Goal: Task Accomplishment & Management: Manage account settings

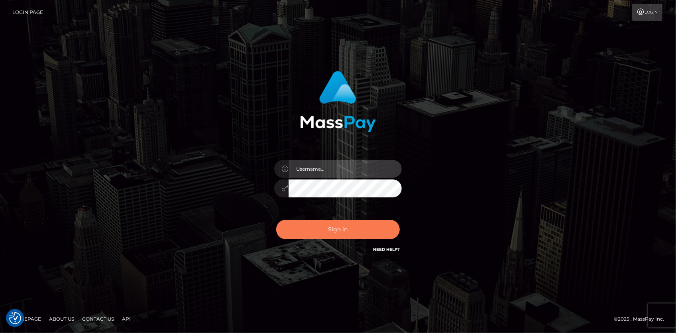
type input "Eduard Gavrilescu"
click at [333, 221] on button "Sign in" at bounding box center [338, 230] width 124 height 20
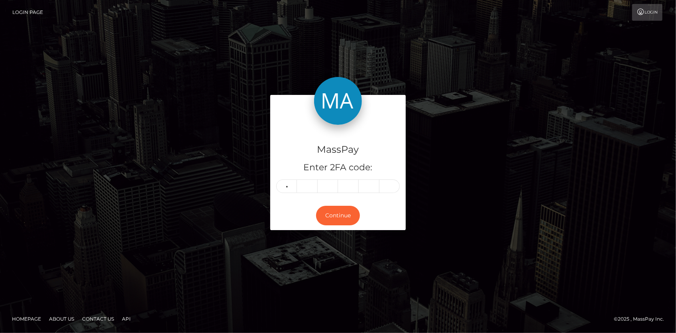
type input "5"
type input "0"
type input "4"
type input "2"
type input "6"
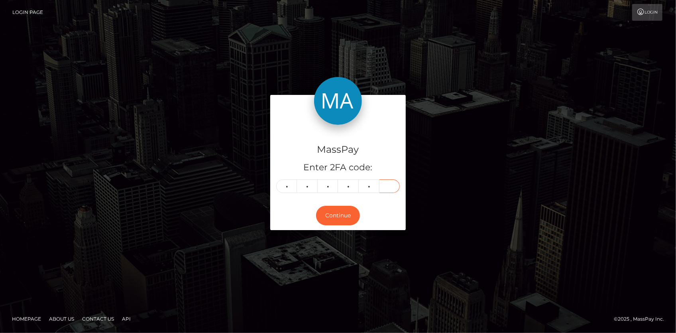
type input "8"
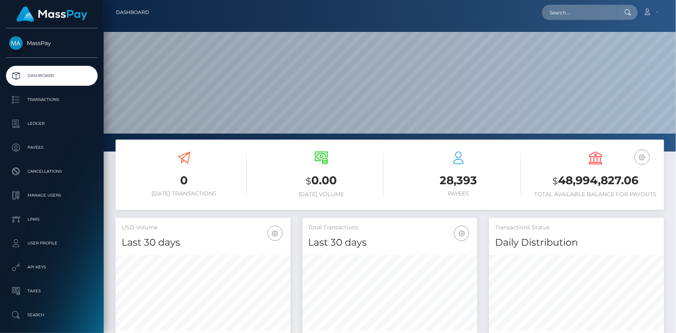
scroll to position [141, 175]
click at [568, 11] on input "text" at bounding box center [579, 12] width 75 height 15
paste input "[EMAIL_ADDRESS][DOMAIN_NAME]"
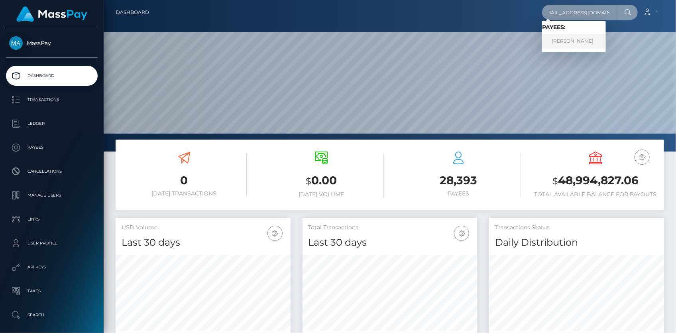
type input "shortys.skater@yahoo.com"
click at [571, 40] on link "ANTHONY M SCOTT" at bounding box center [574, 41] width 64 height 15
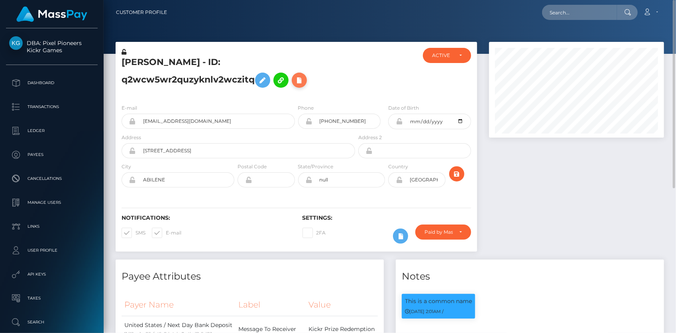
click at [303, 81] on icon at bounding box center [300, 80] width 10 height 10
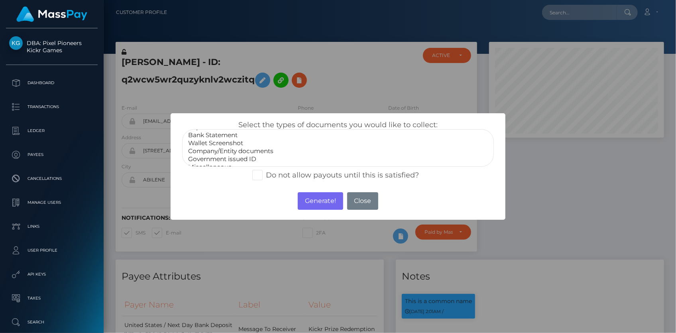
scroll to position [15, 0]
select select "Government issued ID"
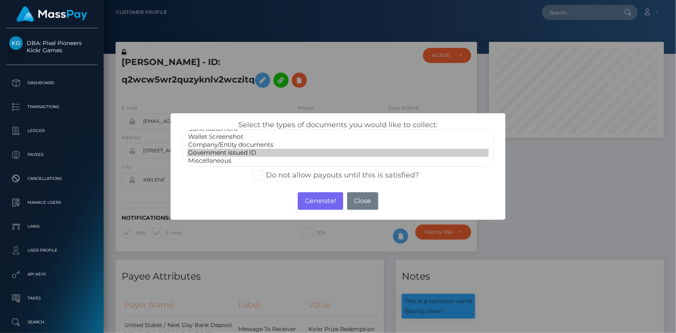
click at [241, 152] on option "Government issued ID" at bounding box center [337, 153] width 301 height 8
click at [323, 198] on button "Generate!" at bounding box center [320, 201] width 45 height 18
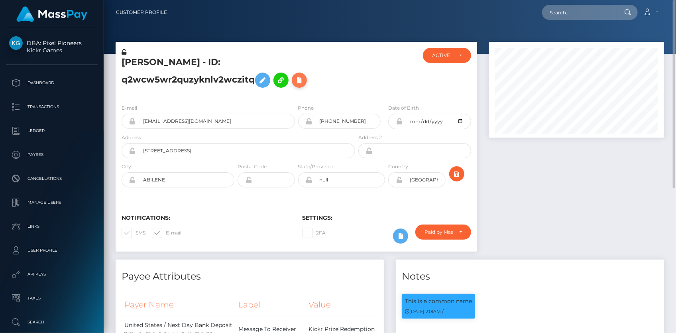
click at [301, 79] on icon at bounding box center [300, 80] width 10 height 10
select select
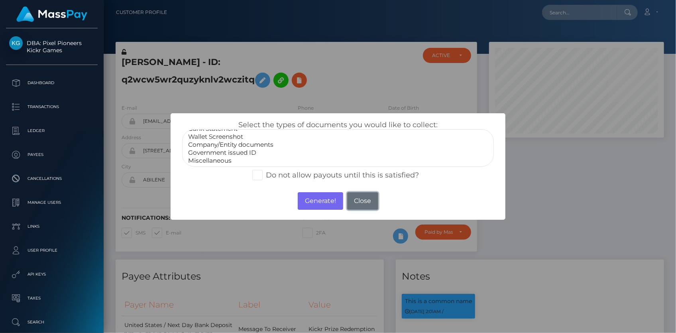
click at [366, 197] on button "Close" at bounding box center [362, 201] width 31 height 18
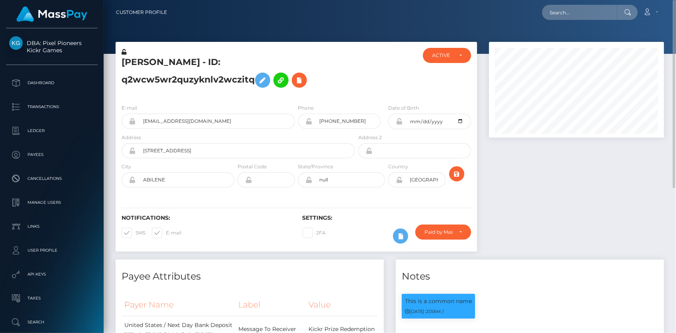
click at [567, 27] on div at bounding box center [390, 27] width 572 height 54
click at [567, 16] on input "text" at bounding box center [579, 12] width 75 height 15
paste input "pickeringshona88@gmail.com"
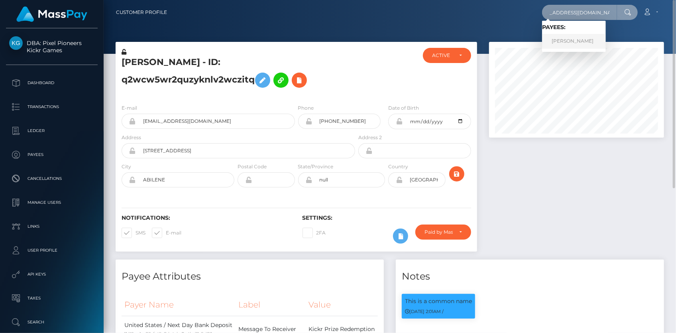
type input "pickeringshona88@gmail.com"
click at [568, 39] on link "BILLY FRANCIS BRODERICK" at bounding box center [574, 41] width 64 height 15
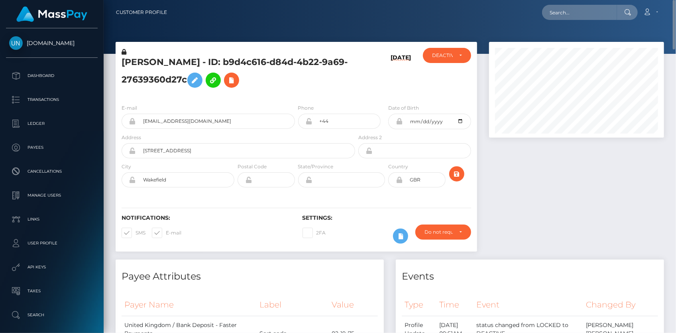
click at [154, 57] on h5 "[PERSON_NAME] - ID: b9d4c616-d84d-4b22-9a69-27639360d27c" at bounding box center [236, 73] width 229 height 35
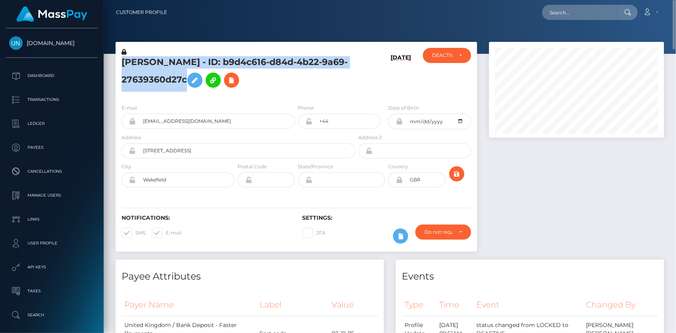
click at [154, 57] on h5 "[PERSON_NAME] - ID: b9d4c616-d84d-4b22-9a69-27639360d27c" at bounding box center [236, 73] width 229 height 35
copy h5 "[PERSON_NAME] - ID: b9d4c616-d84d-4b22-9a69-27639360d27c"
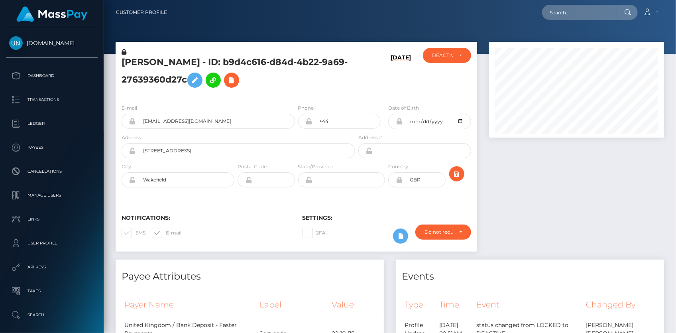
scroll to position [96, 175]
click at [538, 16] on div "Loading... Loading... Account Edit Profile Logout" at bounding box center [418, 12] width 490 height 17
click at [550, 16] on input "text" at bounding box center [579, 12] width 75 height 15
paste input "lyz31@icloud.com"
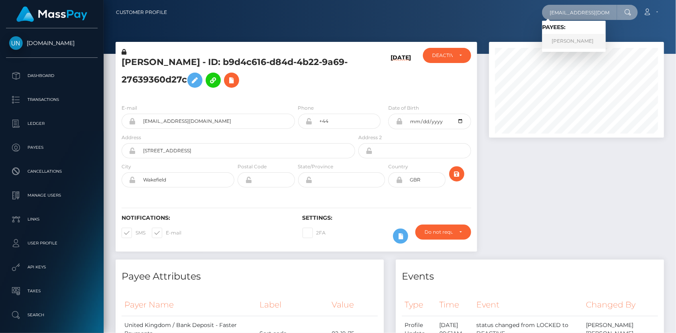
type input "lyz31@icloud.com"
click at [567, 37] on link "ELIZABETH FRANCO" at bounding box center [574, 41] width 64 height 15
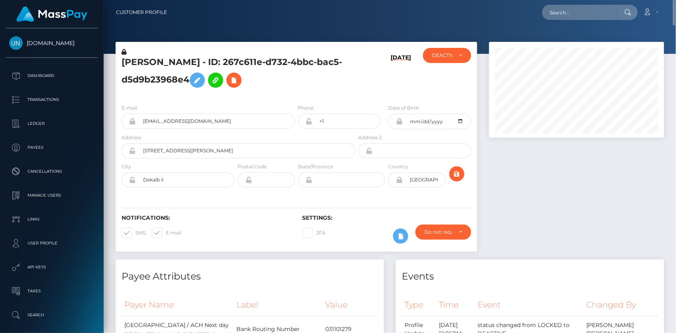
click at [176, 58] on h5 "ELIZABETH FRANCO - ID: 267c611e-d732-4bbc-bac5-d5d9b23968e4" at bounding box center [236, 73] width 229 height 35
copy h5 "ELIZABETH FRANCO - ID: 267c611e-d732-4bbc-bac5-d5d9b23968e4"
click at [560, 10] on input "text" at bounding box center [579, 12] width 75 height 15
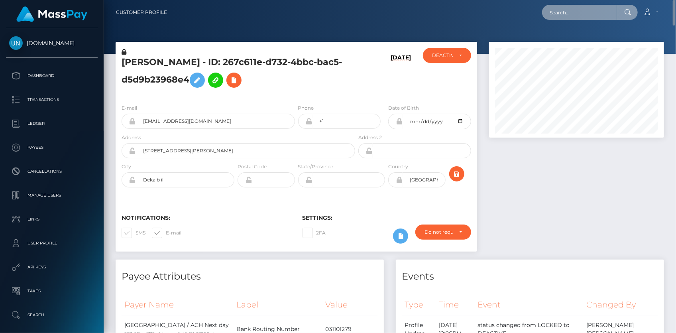
paste input "poact_dDUMHXrjuLj6"
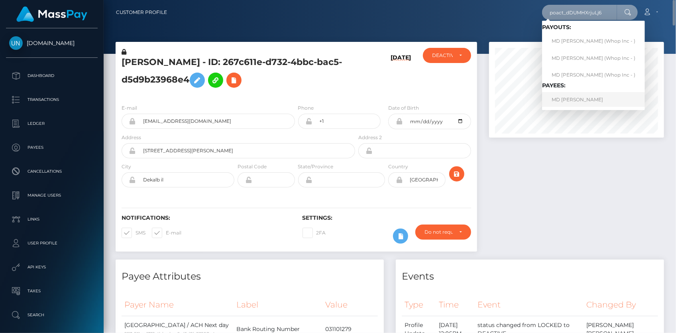
type input "poact_dDUMHXrjuLj6"
click at [571, 97] on link "MD SHAHAJALAL SARKER" at bounding box center [593, 99] width 103 height 15
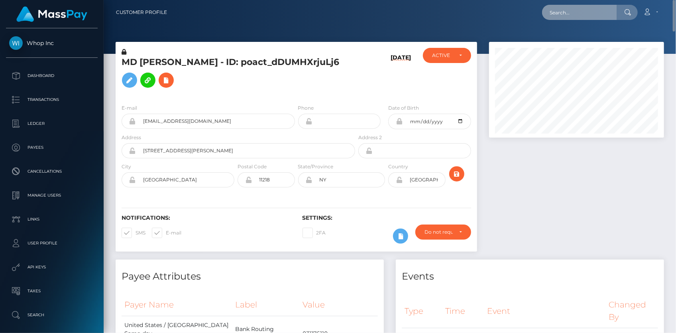
click at [578, 18] on input "text" at bounding box center [579, 12] width 75 height 15
paste input "poact_AqTnE9lXdRyz"
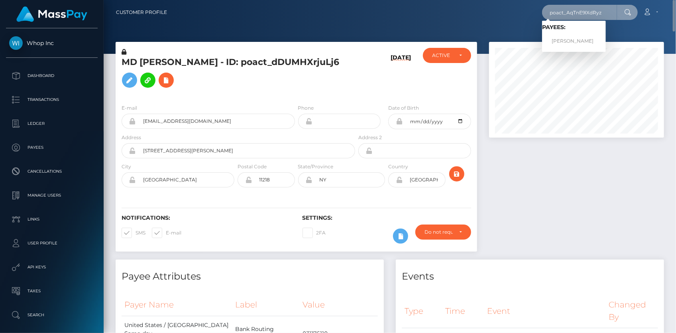
type input "poact_AqTnE9lXdRyz"
click at [571, 43] on link "Christina Chandler" at bounding box center [574, 41] width 64 height 15
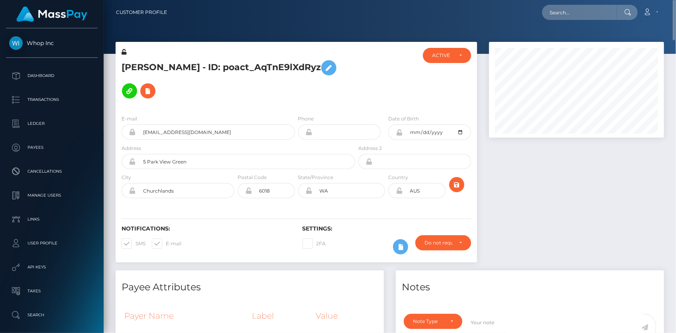
click at [211, 66] on h5 "Christina Chandler - ID: poact_AqTnE9lXdRyz" at bounding box center [236, 79] width 229 height 46
copy h5 "Christina Chandler - ID: poact_AqTnE9lXdRyz"
click at [558, 6] on input "text" at bounding box center [579, 12] width 75 height 15
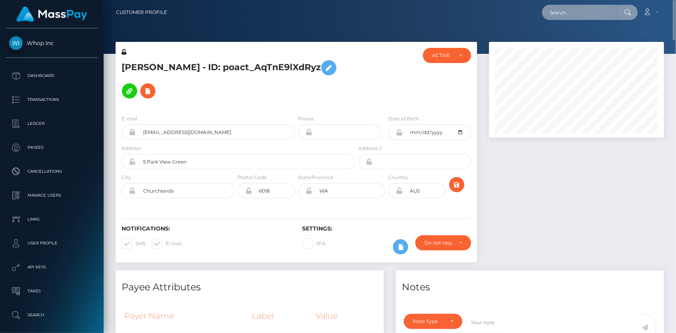
paste input "poact_8aVmq6iVDr7h"
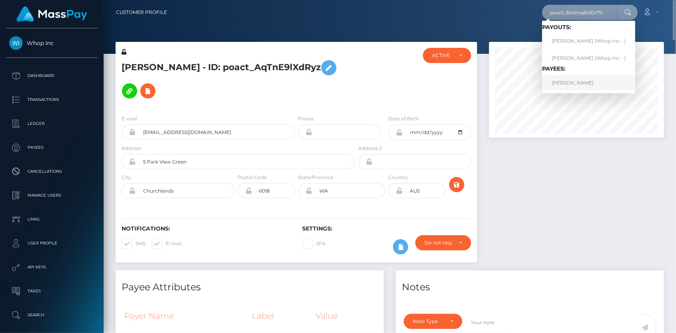
type input "poact_8aVmq6iVDr7h"
click at [566, 80] on link "NATASA SINKOVIC" at bounding box center [588, 82] width 93 height 15
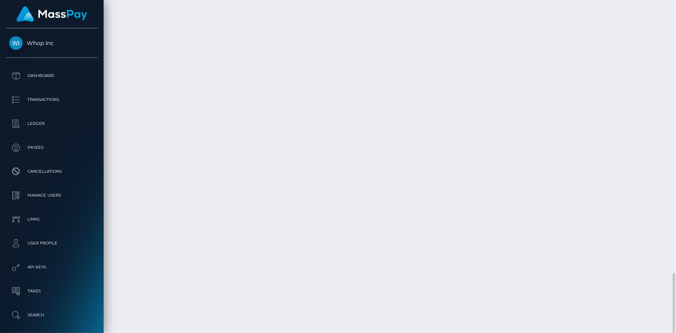
scroll to position [96, 175]
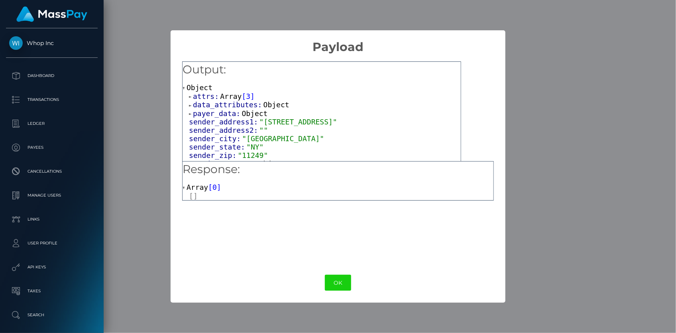
click at [216, 116] on span "payer_data:" at bounding box center [217, 113] width 49 height 8
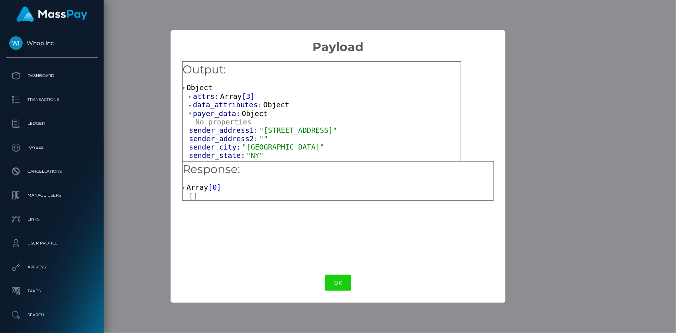
click at [216, 107] on span "data_attributes:" at bounding box center [228, 104] width 71 height 8
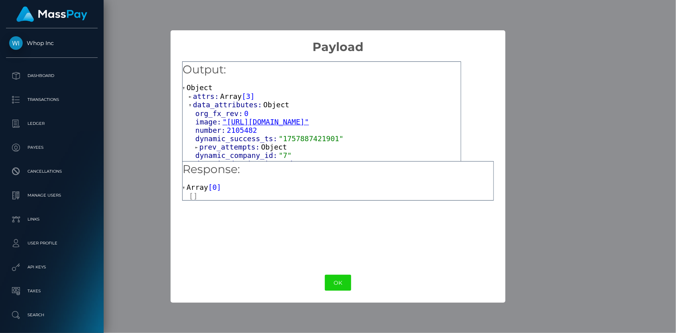
click at [214, 95] on span "attrs:" at bounding box center [206, 96] width 27 height 8
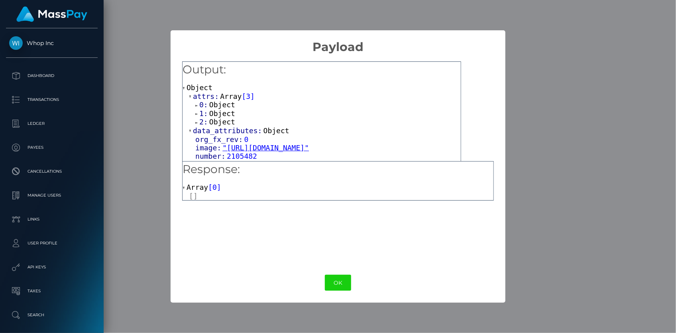
click at [220, 122] on span "Object" at bounding box center [222, 122] width 26 height 8
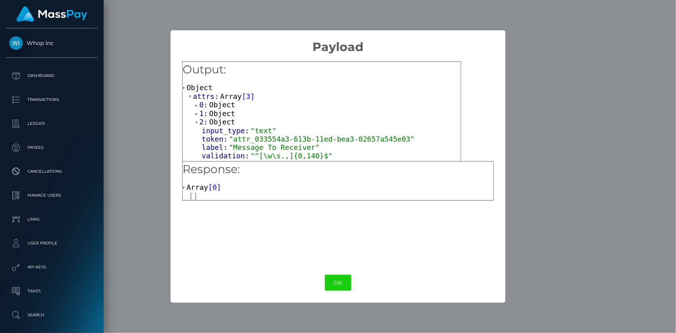
click at [222, 113] on span "Object" at bounding box center [222, 113] width 26 height 8
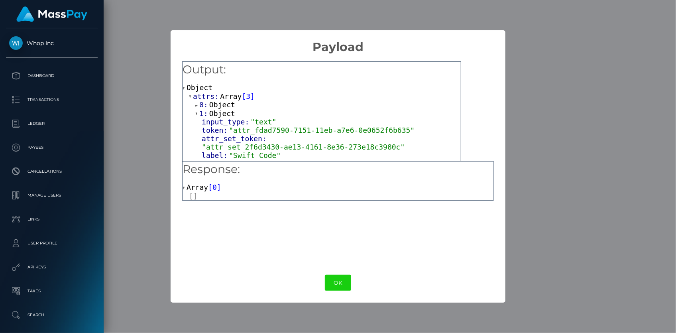
click at [223, 108] on span "Object" at bounding box center [222, 104] width 26 height 8
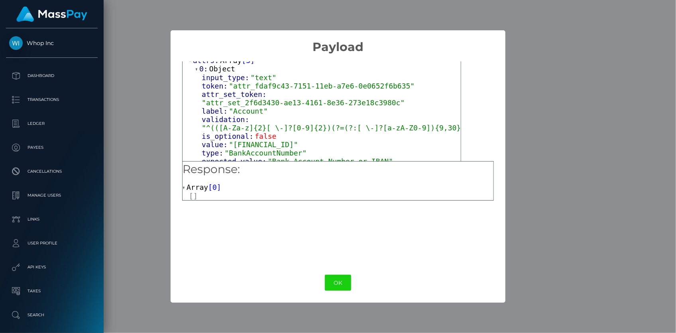
scroll to position [72, 0]
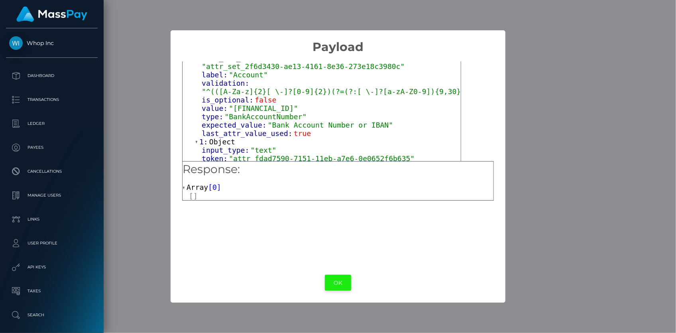
click at [345, 283] on button "OK" at bounding box center [338, 283] width 26 height 16
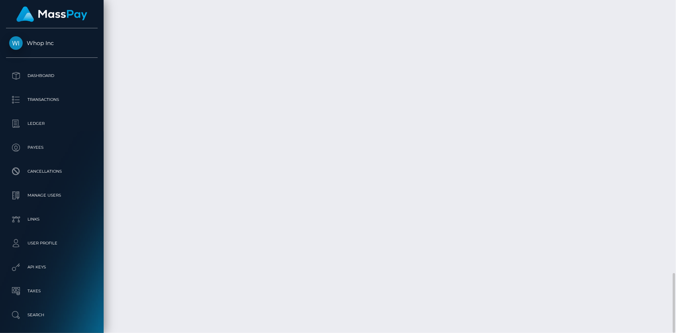
scroll to position [96, 175]
copy td "0d1bb0163d59417087376705bd414a29"
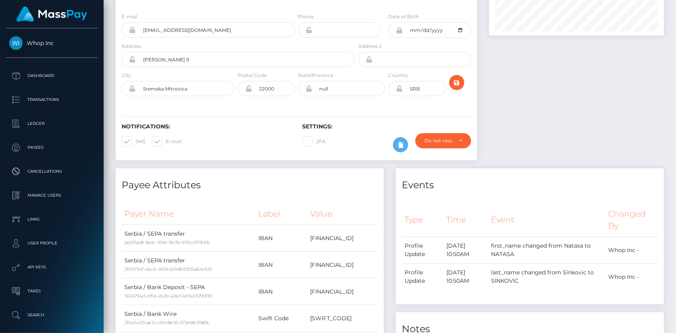
scroll to position [0, 0]
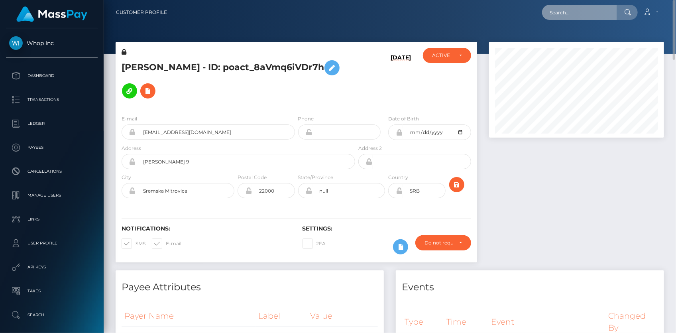
click at [587, 5] on input "text" at bounding box center [579, 12] width 75 height 15
paste input "pout_8xvqUuKoAs44p"
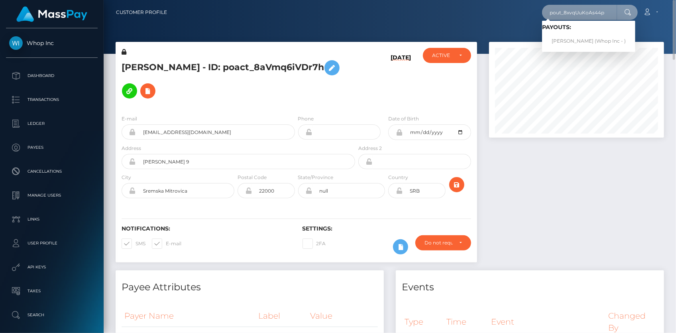
type input "pout_8xvqUuKoAs44p"
click at [582, 39] on link "VIKASH KUMAR Kumar (Whop Inc - )" at bounding box center [588, 41] width 93 height 15
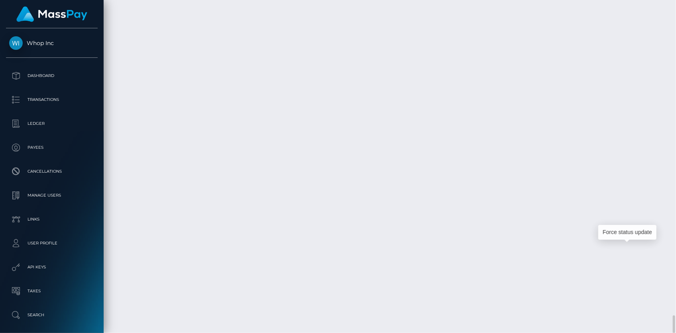
scroll to position [96, 175]
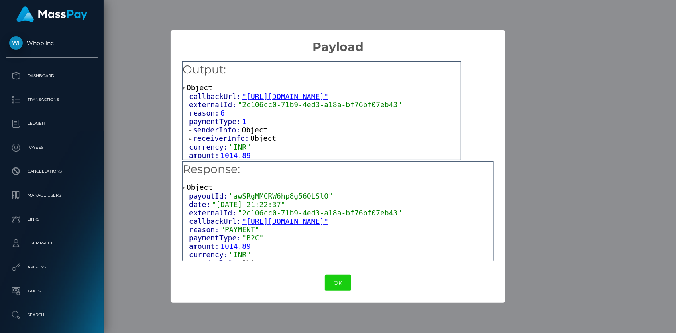
click at [221, 135] on span "receiverInfo:" at bounding box center [221, 138] width 57 height 8
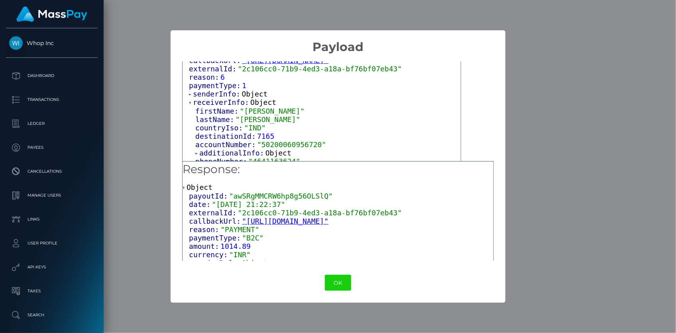
scroll to position [57, 0]
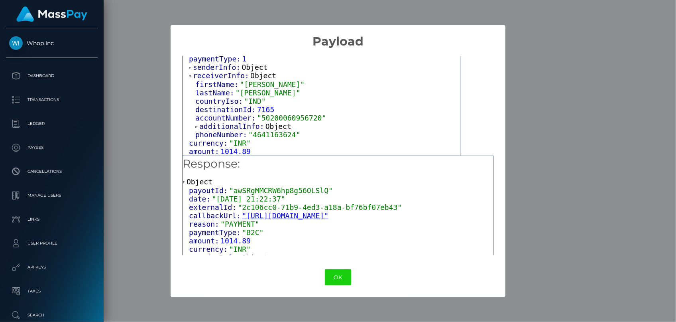
click at [262, 118] on span ""50200060956720"" at bounding box center [291, 118] width 69 height 8
copy span "50200060956720"
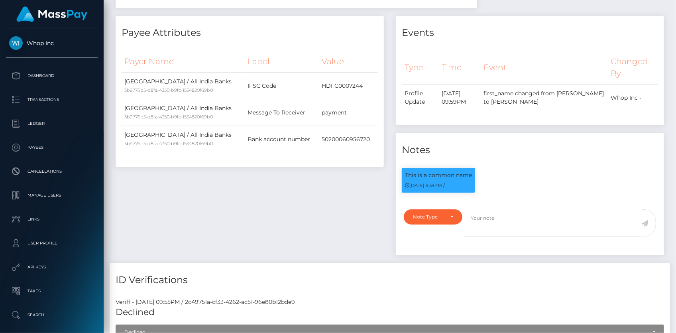
scroll to position [0, 0]
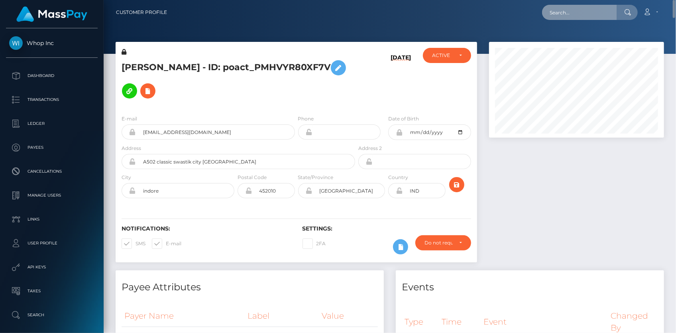
click at [565, 18] on input "text" at bounding box center [579, 12] width 75 height 15
paste input "poact_PMHVYR80XF7V"
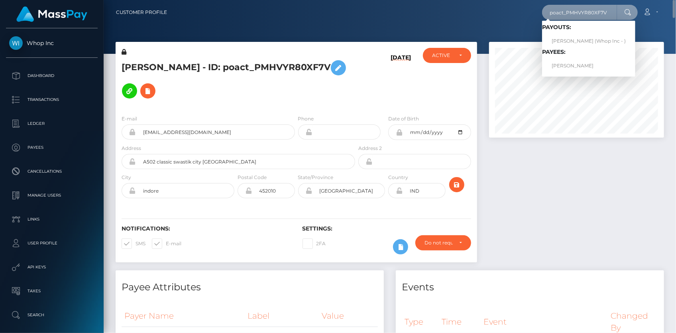
type input "poact_PMHVYR80XF7V"
click at [348, 82] on h5 "VIKASH KUMAR Kumar - ID: poact_PMHVYR80XF7V" at bounding box center [236, 79] width 229 height 46
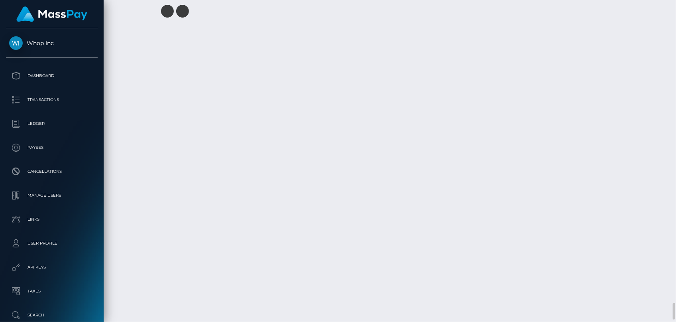
scroll to position [5845, 0]
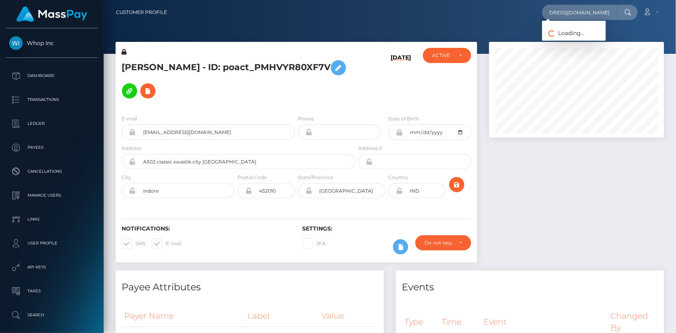
scroll to position [0, 15]
type input "[EMAIL_ADDRESS][DOMAIN_NAME]"
click at [576, 41] on link "Publishing Hub" at bounding box center [574, 41] width 64 height 15
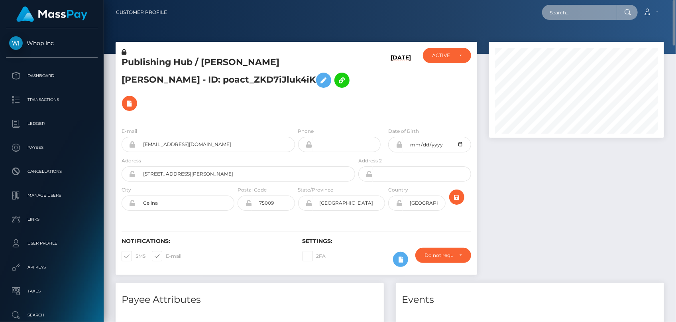
click at [571, 15] on input "text" at bounding box center [579, 12] width 75 height 15
paste input "pout_LVYINYm7D5my1"
paste input "[EMAIL_ADDRESS][DOMAIN_NAME]"
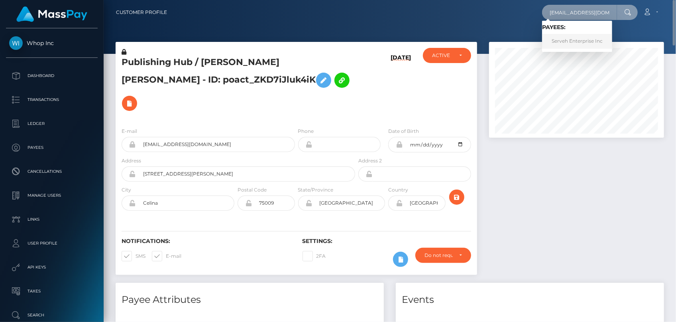
type input "[EMAIL_ADDRESS][DOMAIN_NAME]"
click at [561, 43] on link "Serveh Enterprise Inc" at bounding box center [577, 41] width 70 height 15
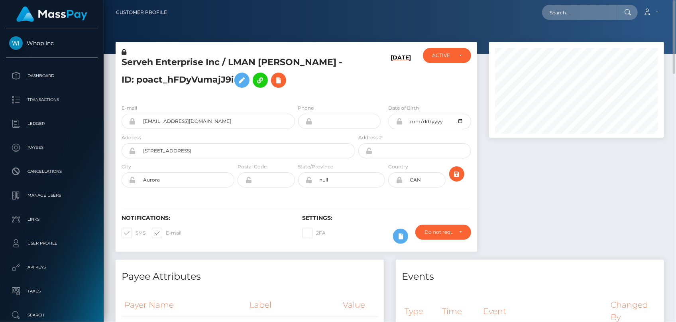
click at [162, 66] on h5 "Serveh Enterprise Inc / LMAN SHAFIEI - ID: poact_hFDyVumajJ9i" at bounding box center [236, 73] width 229 height 35
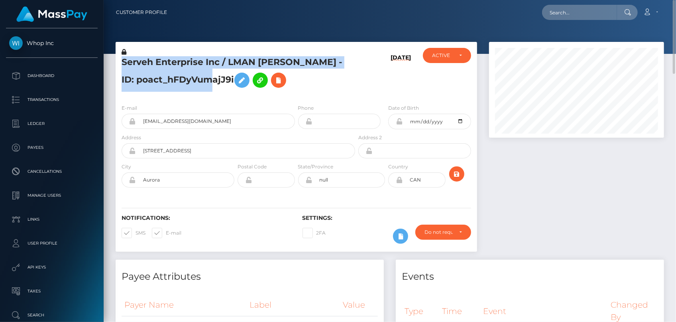
click at [162, 66] on h5 "Serveh Enterprise Inc / LMAN SHAFIEI - ID: poact_hFDyVumajJ9i" at bounding box center [236, 73] width 229 height 35
copy h5 "Serveh Enterprise Inc / LMAN SHAFIEI - ID: poact_hFDyVumajJ9i"
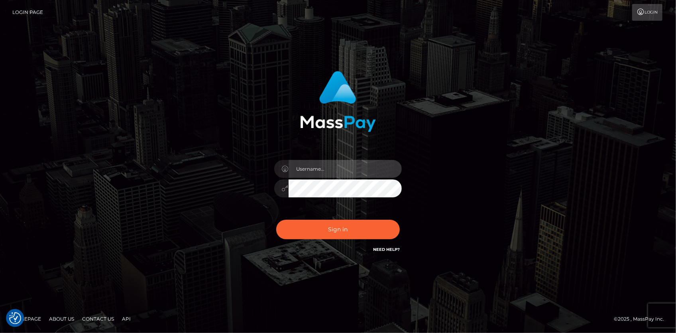
type input "[PERSON_NAME]"
click at [331, 216] on div "Sign in Need Help?" at bounding box center [337, 232] width 139 height 35
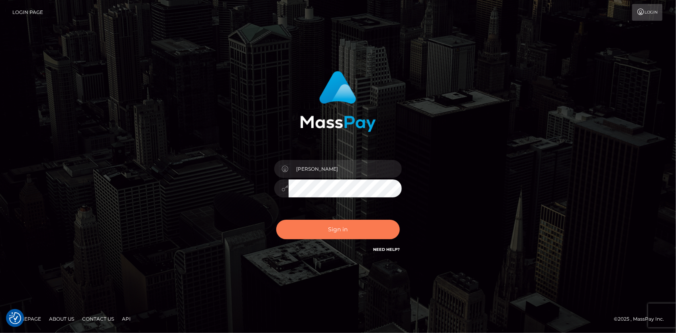
click at [332, 222] on button "Sign in" at bounding box center [338, 230] width 124 height 20
type input "[PERSON_NAME]"
click at [365, 221] on button "Sign in" at bounding box center [338, 230] width 124 height 20
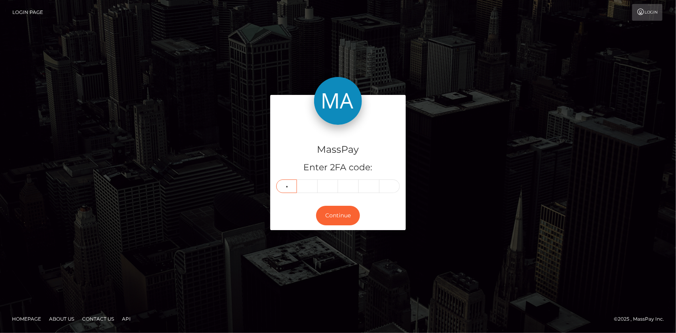
type input "7"
type input "6"
type input "5"
type input "3"
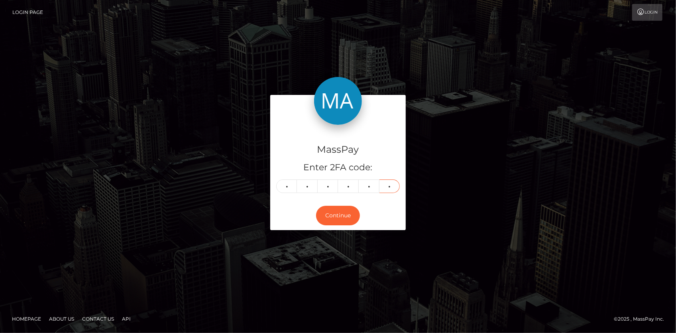
type input "8"
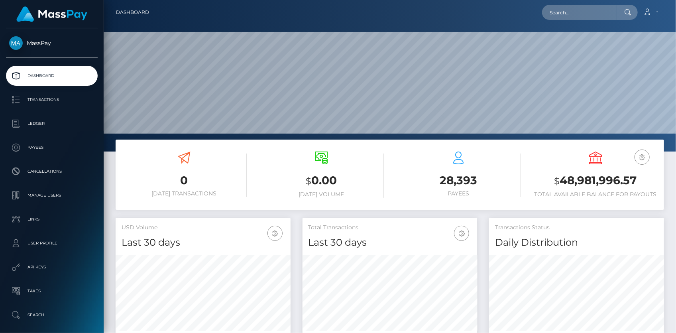
scroll to position [141, 175]
click at [563, 15] on input "text" at bounding box center [579, 12] width 75 height 15
paste input "a1208278-957f-11f0-bd85-0694aced620b"
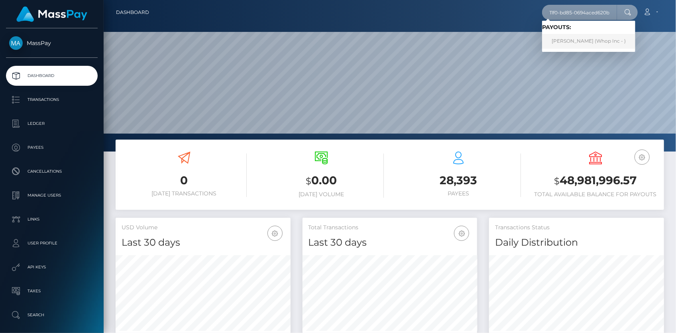
type input "a1208278-957f-11f0-bd85-0694aced620b"
click at [568, 41] on link "JUNHOE KIM (Whop Inc - )" at bounding box center [588, 41] width 93 height 15
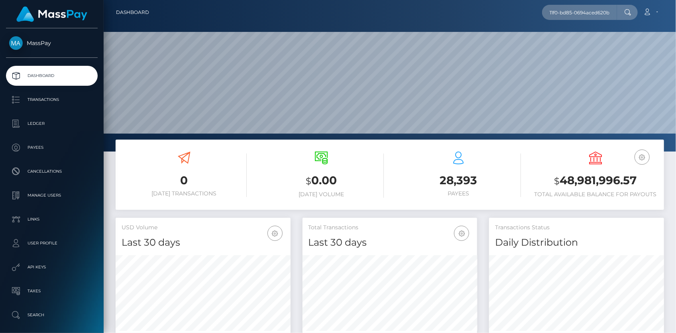
scroll to position [0, 0]
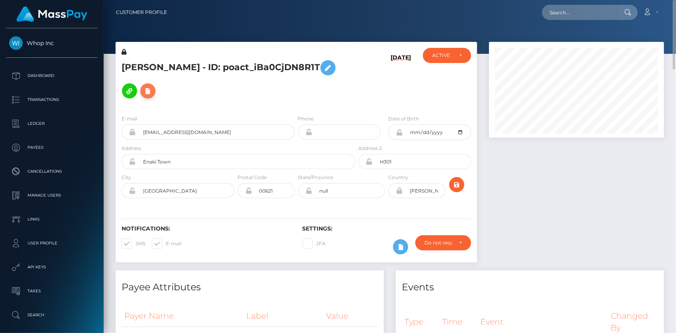
click at [143, 91] on icon at bounding box center [148, 91] width 10 height 10
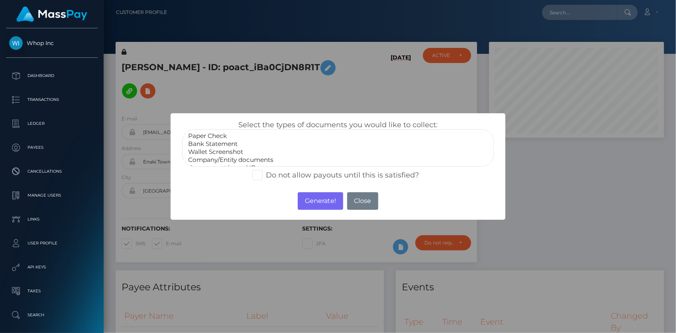
select select "Bank Statement"
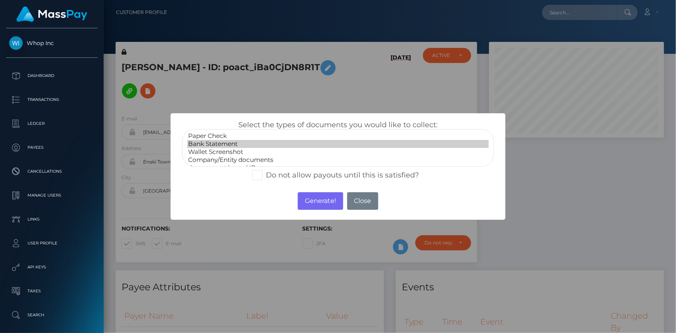
click at [209, 143] on option "Bank Statement" at bounding box center [337, 144] width 301 height 8
click at [304, 198] on button "Generate!" at bounding box center [320, 201] width 45 height 18
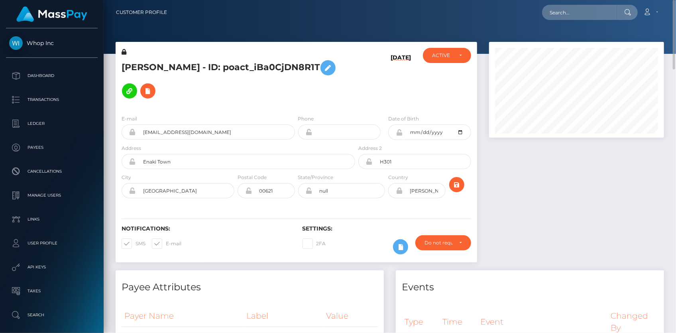
drag, startPoint x: 544, startPoint y: 1, endPoint x: 554, endPoint y: 9, distance: 12.1
click at [554, 9] on nav "Customer Profile Loading... Loading... Account" at bounding box center [390, 12] width 572 height 25
click at [554, 9] on input "text" at bounding box center [579, 12] width 75 height 15
paste input "51d9f2c2-2019-4cd9-917b-b7aca900c6de"
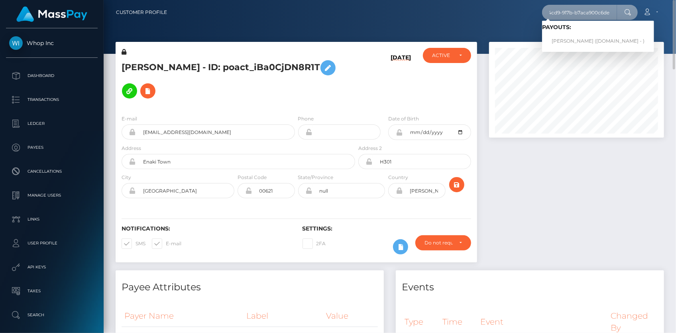
type input "51d9f2c2-2019-4cd9-917b-b7aca900c6de"
click at [576, 39] on link "EMMANUEL EFFIONG (Unlockt.me - )" at bounding box center [598, 41] width 112 height 15
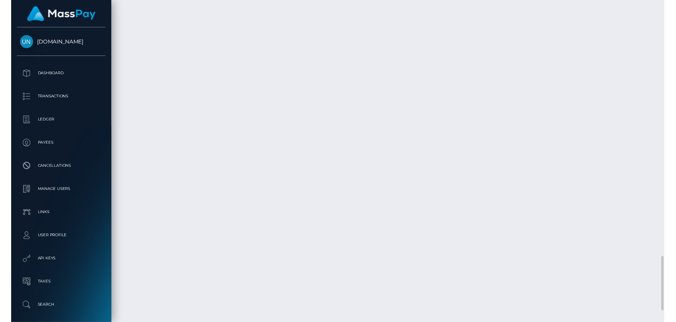
scroll to position [1630, 0]
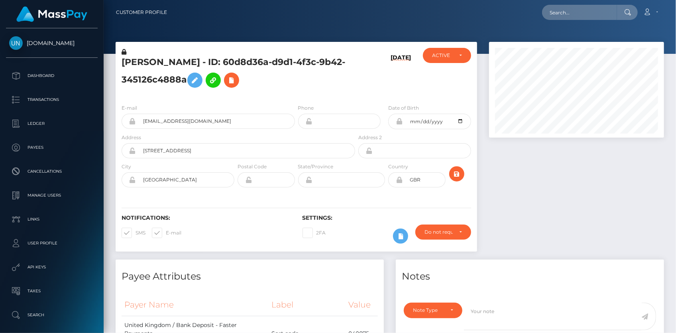
scroll to position [96, 175]
click at [560, 12] on input "text" at bounding box center [579, 12] width 75 height 15
paste input "[EMAIL_ADDRESS][DOMAIN_NAME]"
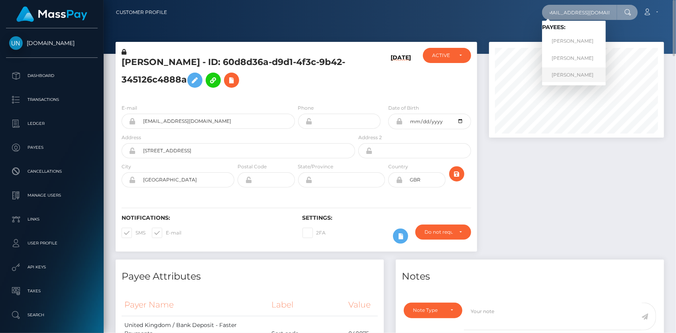
type input "brandonsf415@gmail.com"
click at [566, 72] on link "BRANDON MOORE" at bounding box center [574, 74] width 64 height 15
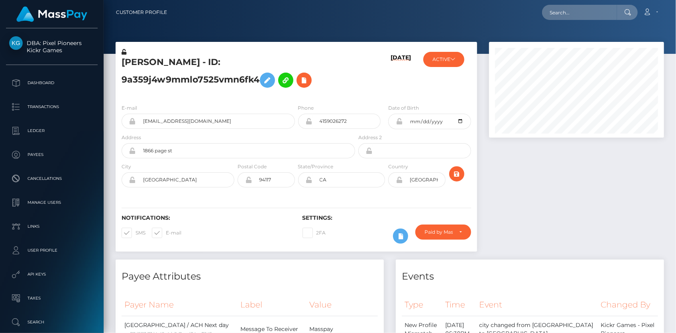
scroll to position [96, 175]
click at [177, 66] on h5 "BRANDON MOORE - ID: 9a359j4w9mmlo7525vmn6fk4" at bounding box center [236, 73] width 229 height 35
copy h5 "BRANDON MOORE - ID: 9a359j4w9mmlo7525vmn6fk4"
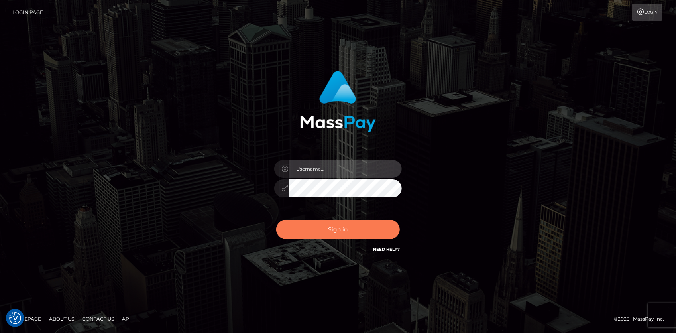
type input "[PERSON_NAME]"
click at [348, 230] on button "Sign in" at bounding box center [338, 230] width 124 height 20
type input "[PERSON_NAME]"
click at [344, 224] on button "Sign in" at bounding box center [338, 230] width 124 height 20
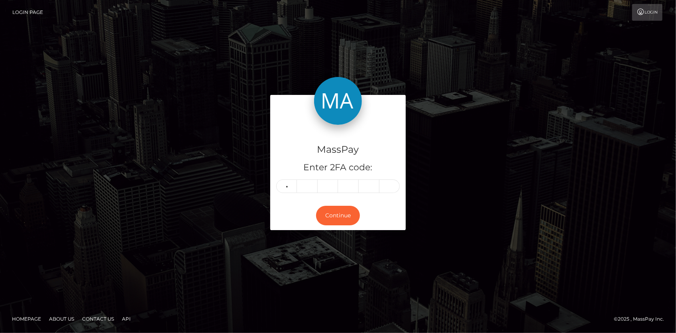
type input "0"
type input "1"
type input "9"
type input "4"
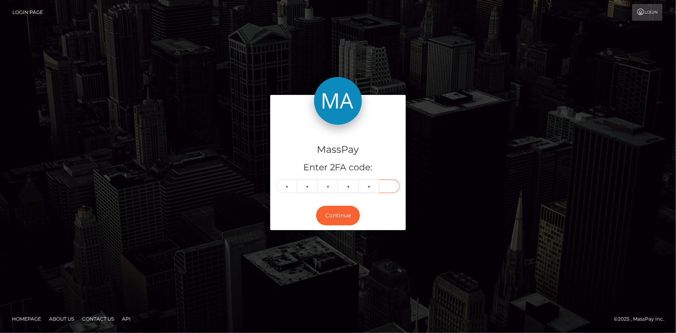
type input "4"
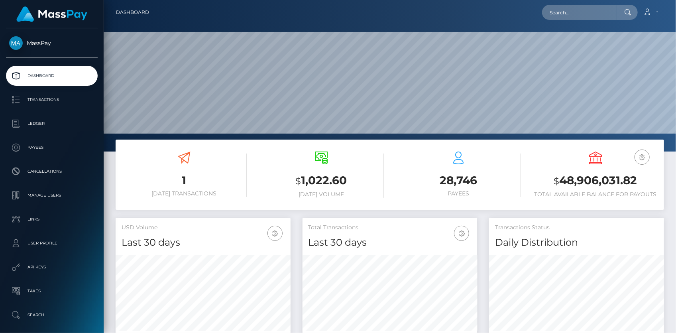
scroll to position [141, 175]
drag, startPoint x: 575, startPoint y: 19, endPoint x: 572, endPoint y: 16, distance: 4.5
click at [575, 19] on nav "Dashboard Loading... Loading... Account Edit Profile" at bounding box center [390, 12] width 572 height 25
click at [572, 16] on input "text" at bounding box center [579, 12] width 75 height 15
paste input "poact_lpTXBW78k5n3"
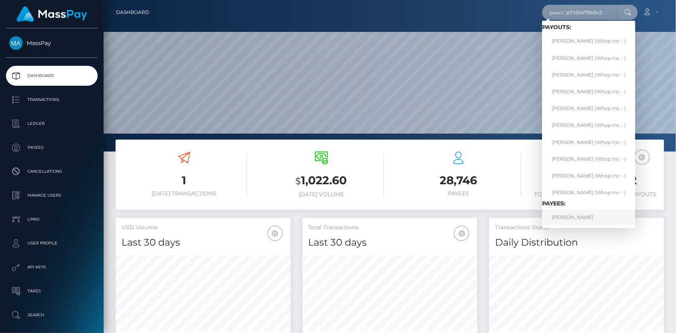
type input "poact_lpTXBW78k5n3"
click at [584, 219] on link "TRISTIAN DEVONE DILDAY" at bounding box center [588, 217] width 93 height 15
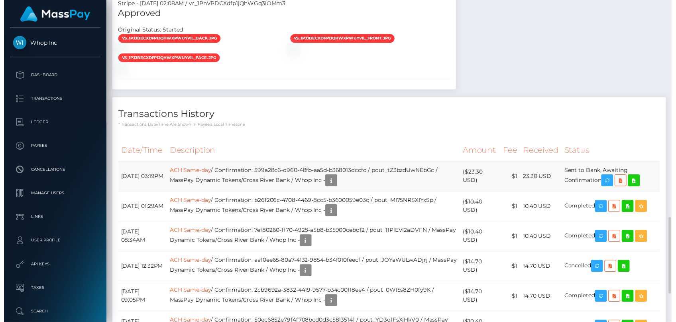
scroll to position [96, 175]
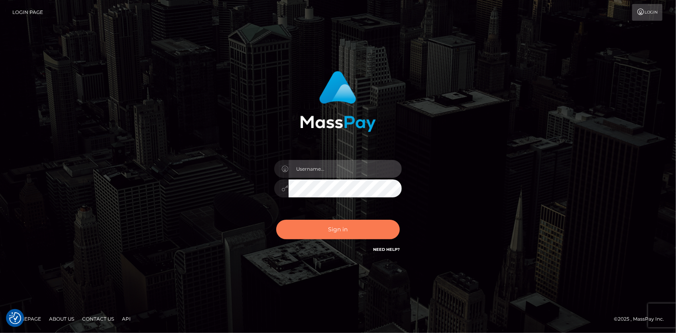
type input "[PERSON_NAME]"
click at [313, 224] on button "Sign in" at bounding box center [338, 230] width 124 height 20
type input "[PERSON_NAME]"
click at [310, 228] on button "Sign in" at bounding box center [338, 230] width 124 height 20
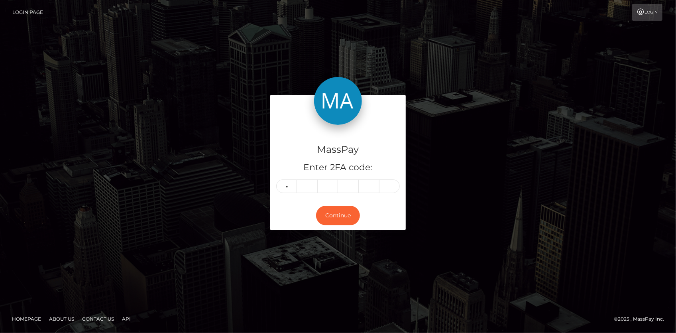
type input "5"
type input "6"
type input "5"
type input "3"
type input "7"
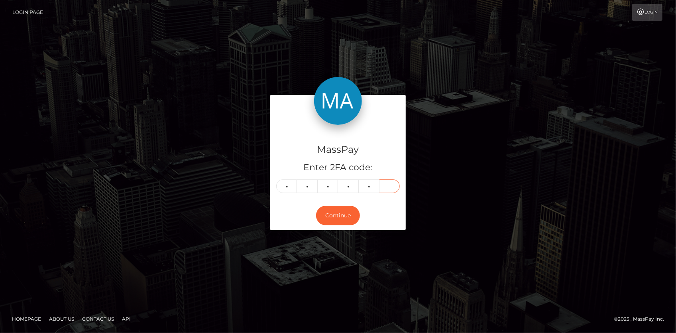
type input "5"
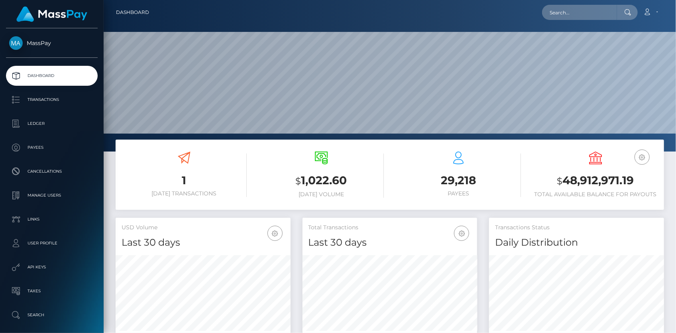
scroll to position [141, 175]
click at [562, 16] on input "text" at bounding box center [579, 12] width 75 height 15
paste input "63124"
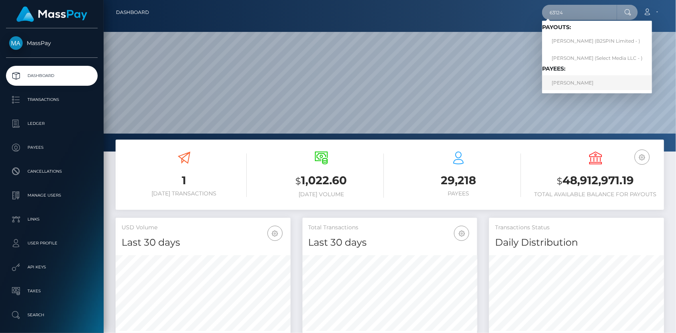
type input "63124"
click at [569, 79] on link "Sena El-Ahmad" at bounding box center [597, 82] width 110 height 15
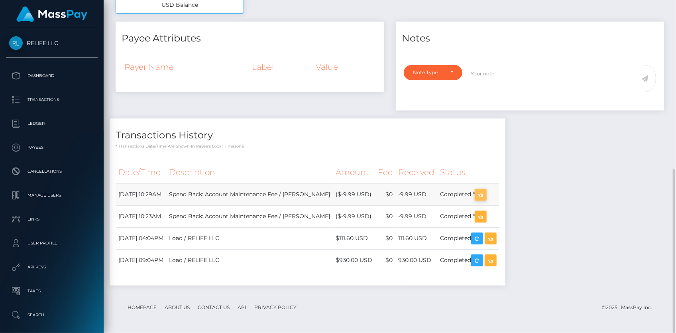
scroll to position [96, 175]
click at [485, 196] on icon "button" at bounding box center [481, 195] width 10 height 10
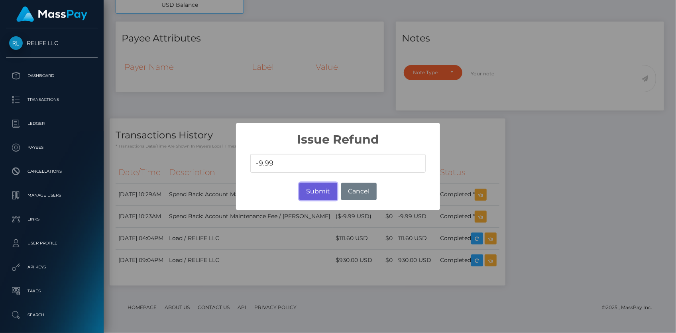
click at [322, 191] on button "Submit" at bounding box center [318, 192] width 38 height 18
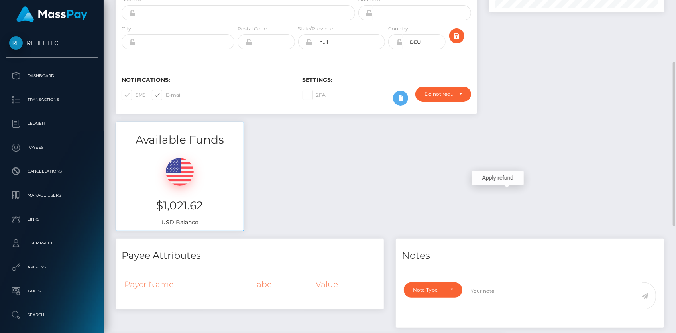
scroll to position [343, 0]
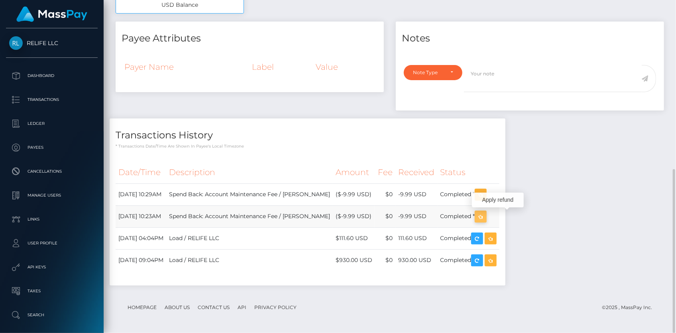
scroll to position [96, 175]
click at [485, 215] on icon "button" at bounding box center [481, 217] width 10 height 10
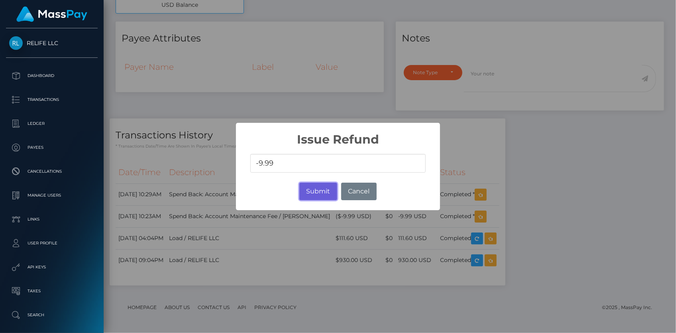
click at [316, 194] on button "Submit" at bounding box center [318, 192] width 38 height 18
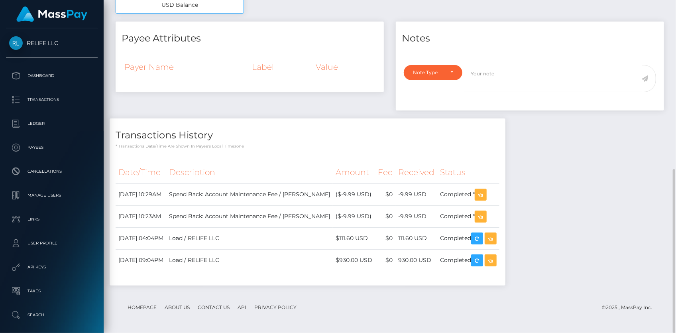
scroll to position [343, 0]
click at [495, 261] on icon "button" at bounding box center [491, 260] width 10 height 10
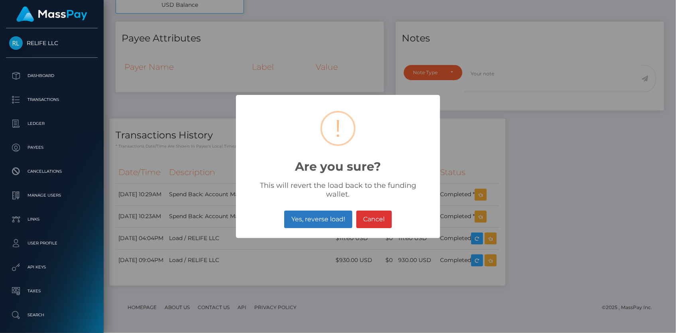
click at [312, 211] on button "Yes, reverse load!" at bounding box center [318, 219] width 68 height 18
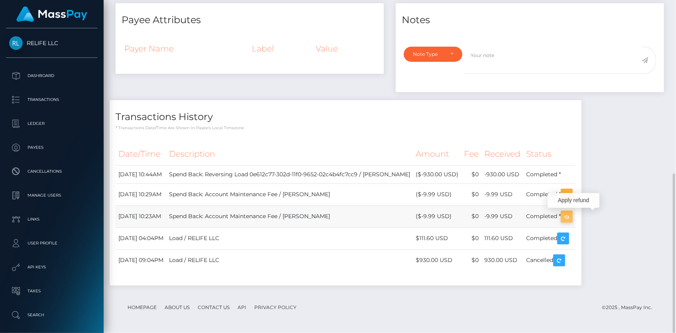
scroll to position [96, 175]
click at [571, 212] on icon "button" at bounding box center [567, 217] width 10 height 10
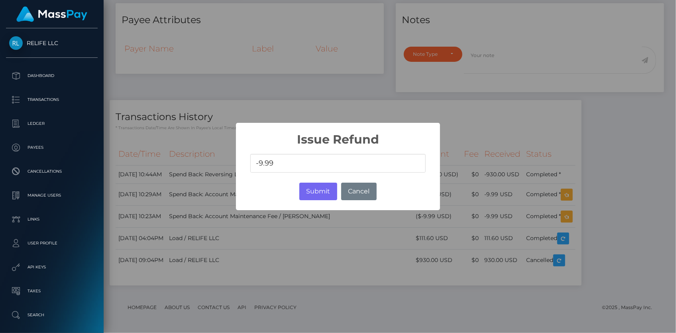
click at [257, 163] on input "-9.99" at bounding box center [337, 163] width 175 height 19
click at [358, 192] on button "Cancel" at bounding box center [358, 192] width 35 height 18
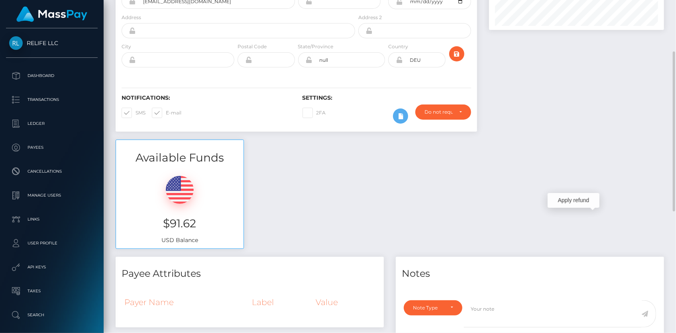
scroll to position [0, 0]
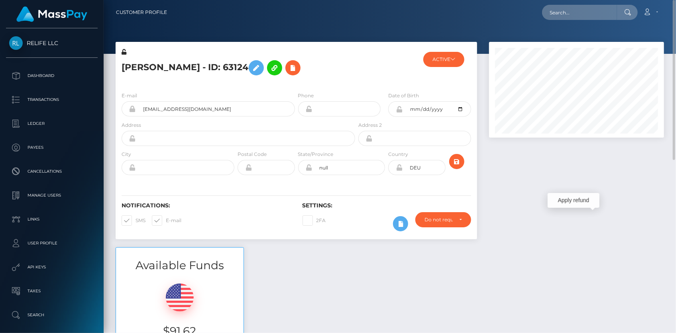
click at [169, 58] on h5 "Sena El-Ahmad - ID: 63124" at bounding box center [236, 67] width 229 height 23
click at [164, 65] on h5 "Sena El-Ahmad - ID: 63124" at bounding box center [236, 67] width 229 height 23
copy h5 "Sena El-Ahmad - ID: 63124"
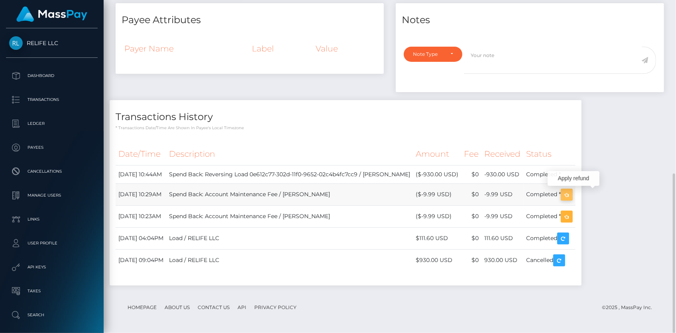
scroll to position [96, 175]
click at [571, 195] on icon "button" at bounding box center [567, 195] width 10 height 10
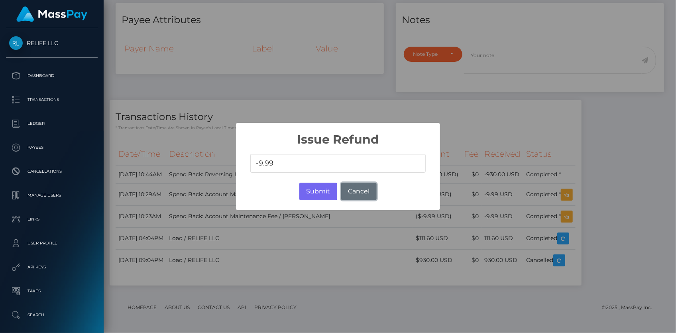
click at [362, 191] on button "Cancel" at bounding box center [358, 192] width 35 height 18
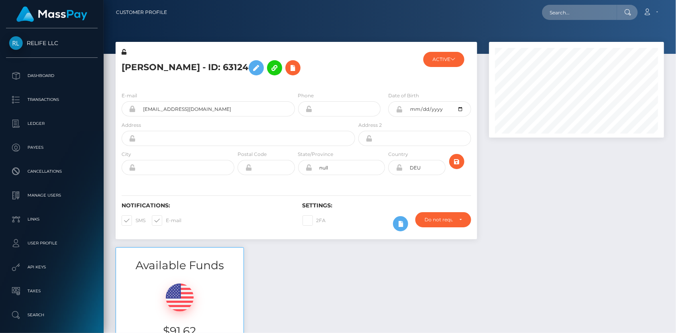
scroll to position [96, 175]
click at [552, 10] on input "text" at bounding box center [579, 12] width 75 height 15
paste input "MSPafbdad29954a055"
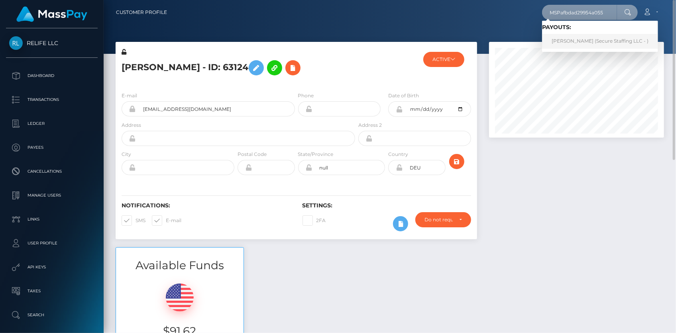
type input "MSPafbdad29954a055"
click at [578, 40] on link "Faith Wamalwa (Secure Staffing LLC - )" at bounding box center [600, 41] width 116 height 15
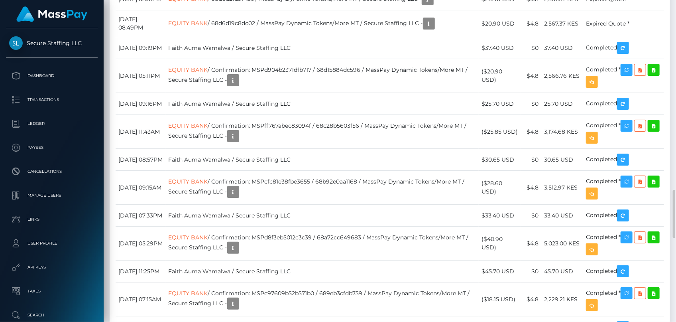
scroll to position [96, 175]
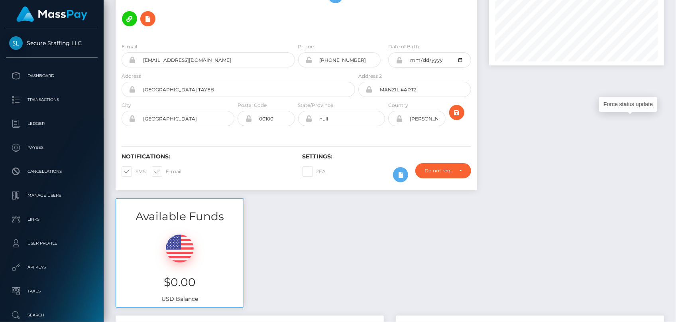
scroll to position [0, 0]
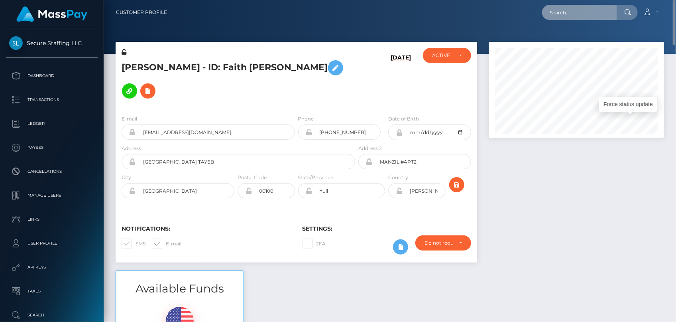
click at [571, 12] on input "text" at bounding box center [579, 12] width 75 height 15
paste input "5ad246b9-9e82-11f0-bd85-0694aced620b"
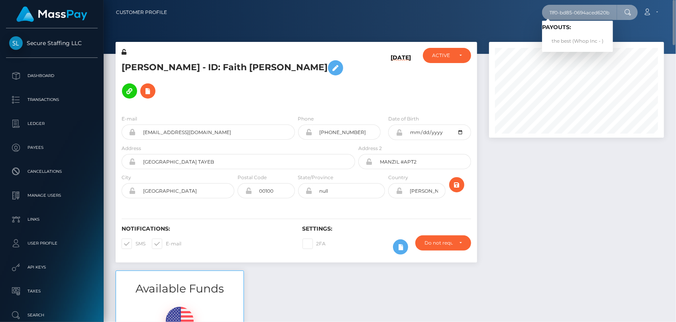
type input "5ad246b9-9e82-11f0-bd85-0694aced620b"
click at [590, 38] on link "the best (Whop Inc - )" at bounding box center [577, 41] width 71 height 15
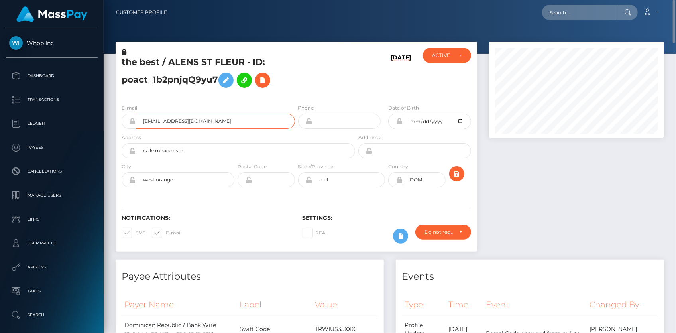
click at [167, 116] on input "axelosias58@gmail.com" at bounding box center [215, 121] width 159 height 15
click at [206, 64] on h5 "the best / ALENS ST FLEUR - ID: poact_1b2pnjqQ9yu7" at bounding box center [236, 73] width 229 height 35
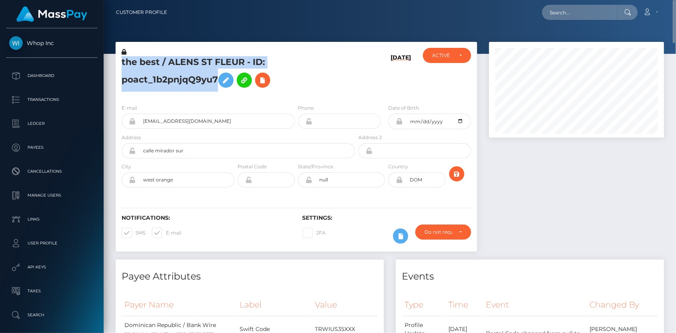
click at [206, 64] on h5 "the best / ALENS ST FLEUR - ID: poact_1b2pnjqQ9yu7" at bounding box center [236, 73] width 229 height 35
copy h5 "the best / ALENS ST FLEUR - ID: poact_1b2pnjqQ9yu7"
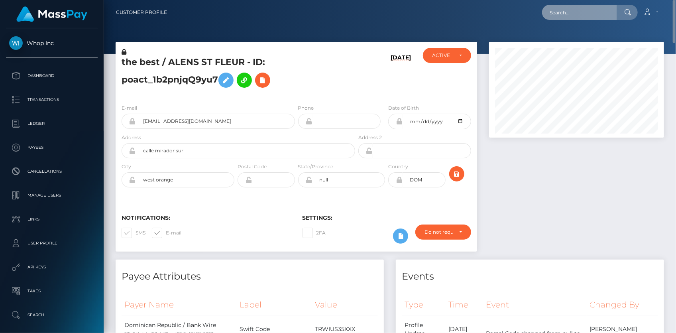
click at [567, 17] on input "text" at bounding box center [579, 12] width 75 height 15
paste input "73f46445-9e30-11f0-bd85-0694aced620b"
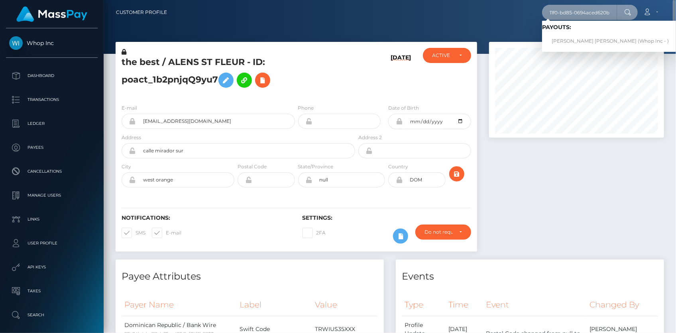
type input "73f46445-9e30-11f0-bd85-0694aced620b"
click at [568, 38] on link "ROYNE GITAU THUO (Whop Inc - )" at bounding box center [610, 41] width 136 height 15
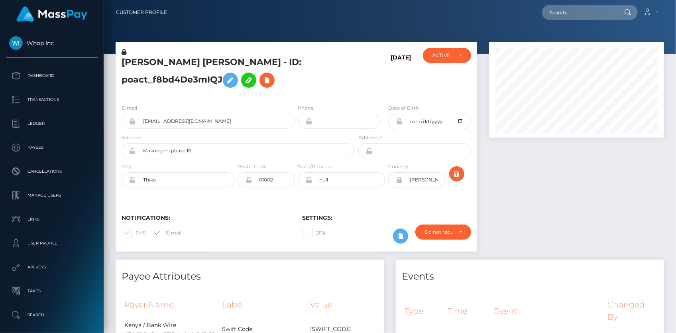
scroll to position [96, 175]
click at [185, 116] on input "[EMAIL_ADDRESS][DOMAIN_NAME]" at bounding box center [215, 121] width 159 height 15
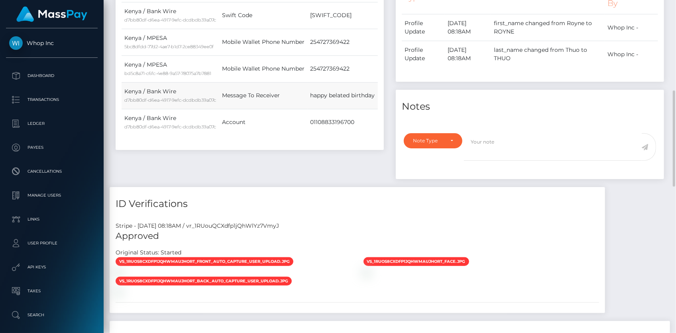
scroll to position [24, 0]
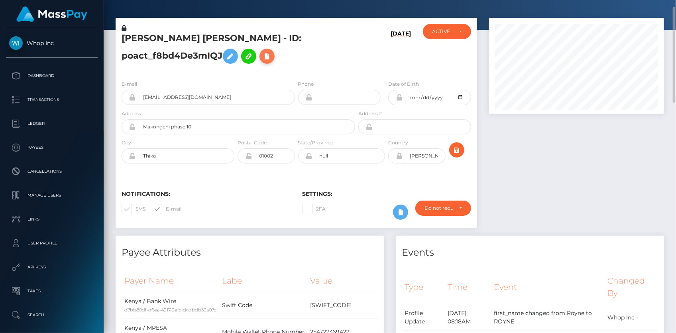
click at [262, 59] on icon at bounding box center [267, 56] width 10 height 10
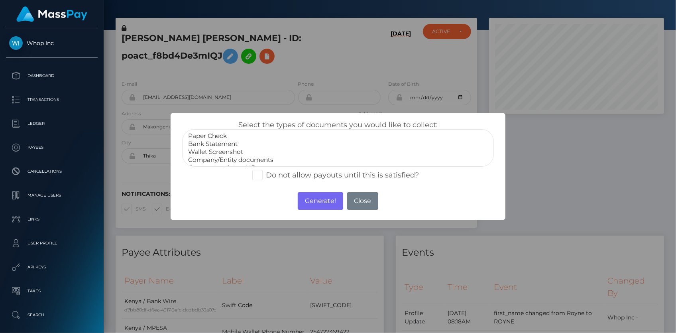
select select "Bank Statement"
click at [199, 145] on option "Bank Statement" at bounding box center [337, 144] width 301 height 8
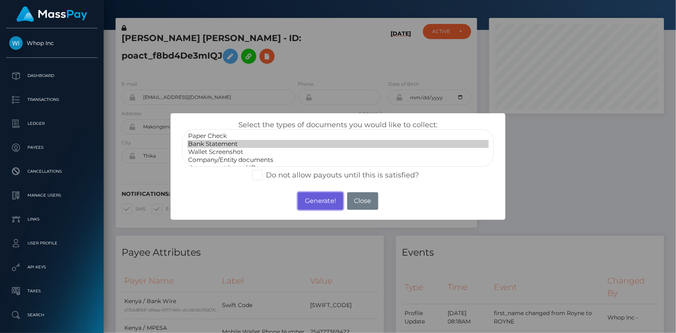
click at [310, 201] on button "Generate!" at bounding box center [320, 201] width 45 height 18
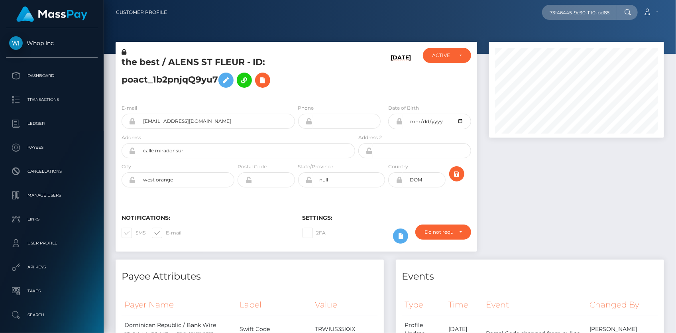
scroll to position [96, 175]
click at [572, 12] on input "73f46445-9e30-11f0-bd85-0694aced620b" at bounding box center [579, 12] width 75 height 15
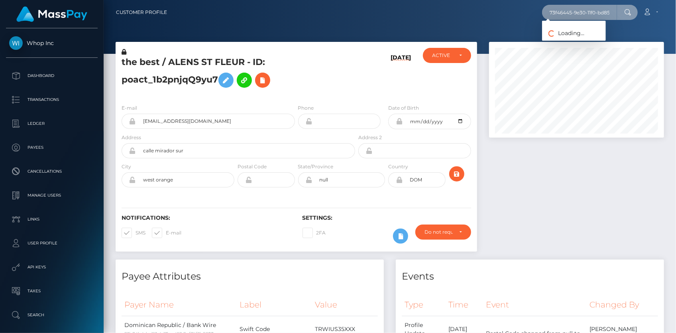
paste input "c510c7ab-6dd8-4264-9ada-7c54226683c6"
type input "c510c7ab-6dd8-4264-9ada-7c54226683c6"
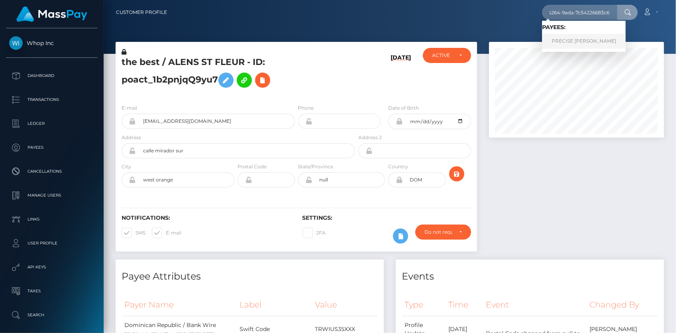
click at [586, 41] on link "PRECISE MARKELL OLIVAREZ" at bounding box center [584, 41] width 84 height 15
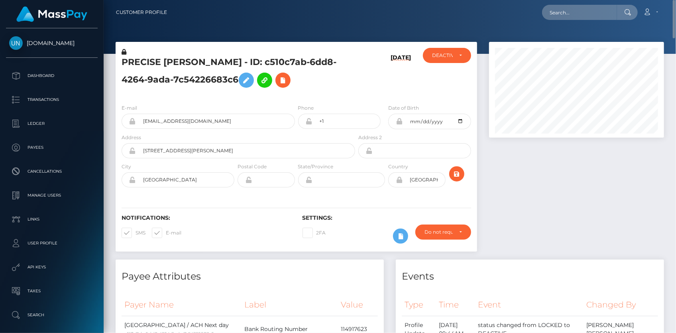
click at [173, 52] on div "PRECISE [PERSON_NAME] - ID: c510c7ab-6dd8-4264-9ada-7c54226683c6" at bounding box center [236, 73] width 241 height 50
click at [171, 59] on h5 "PRECISE [PERSON_NAME] - ID: c510c7ab-6dd8-4264-9ada-7c54226683c6" at bounding box center [236, 73] width 229 height 35
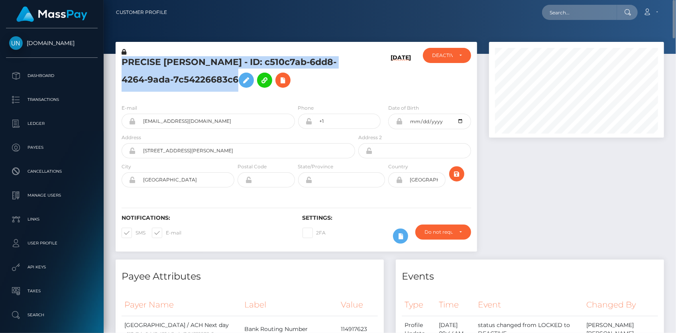
click at [171, 59] on h5 "PRECISE [PERSON_NAME] - ID: c510c7ab-6dd8-4264-9ada-7c54226683c6" at bounding box center [236, 73] width 229 height 35
copy h5 "PRECISE MARKELL OLIVAREZ - ID: c510c7ab-6dd8-4264-9ada-7c54226683c6"
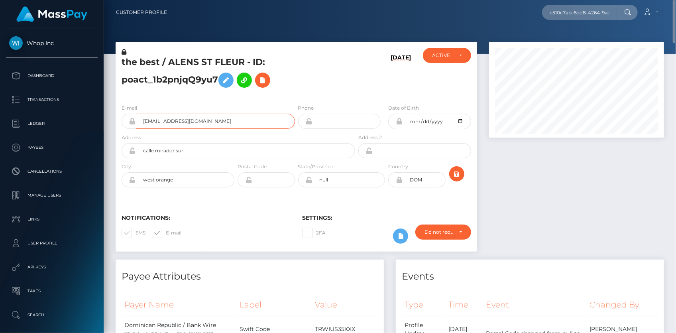
click at [153, 114] on input "[EMAIL_ADDRESS][DOMAIN_NAME]" at bounding box center [215, 121] width 159 height 15
click at [153, 114] on input "axelosias58@gmail.com" at bounding box center [215, 121] width 159 height 15
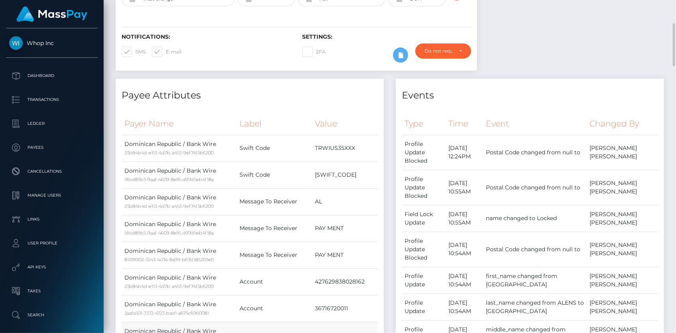
click at [246, 332] on td "Account" at bounding box center [274, 335] width 75 height 27
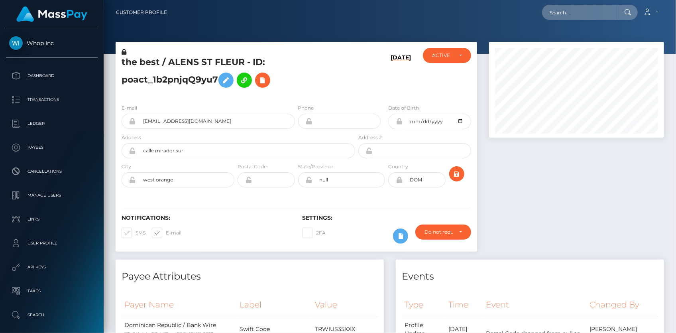
scroll to position [96, 175]
click at [261, 81] on icon at bounding box center [263, 80] width 10 height 10
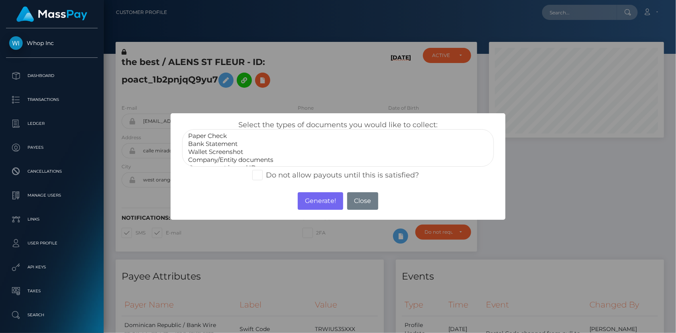
scroll to position [15, 0]
select select "Company/Entity documents"
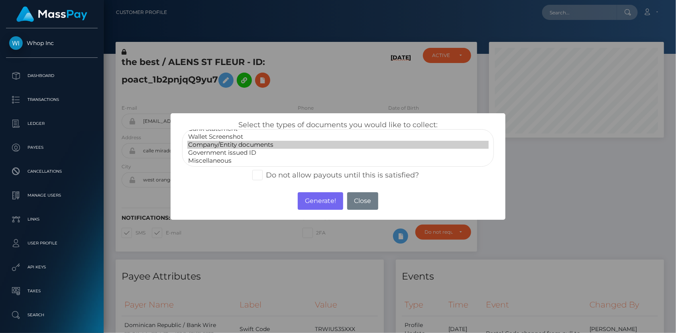
click at [219, 147] on option "Company/Entity documents" at bounding box center [337, 145] width 301 height 8
click at [308, 200] on button "Generate!" at bounding box center [320, 201] width 45 height 18
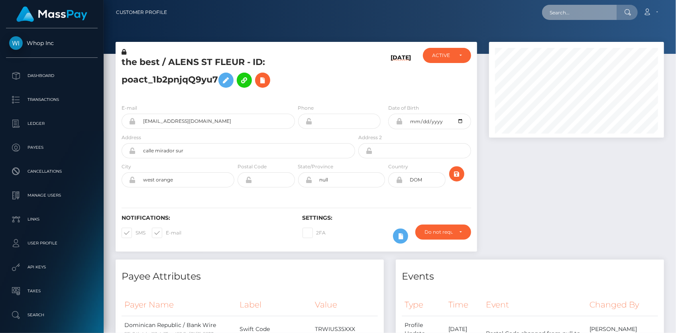
click at [596, 13] on input "text" at bounding box center [579, 12] width 75 height 15
paste input "[EMAIL_ADDRESS][DOMAIN_NAME]"
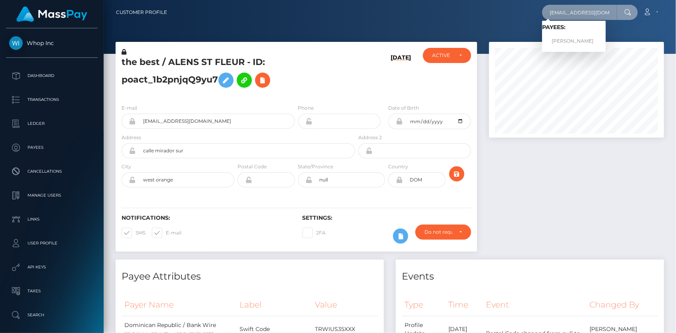
type input "[EMAIL_ADDRESS][DOMAIN_NAME]"
click at [578, 40] on link "JUNHOE KIM" at bounding box center [574, 41] width 64 height 15
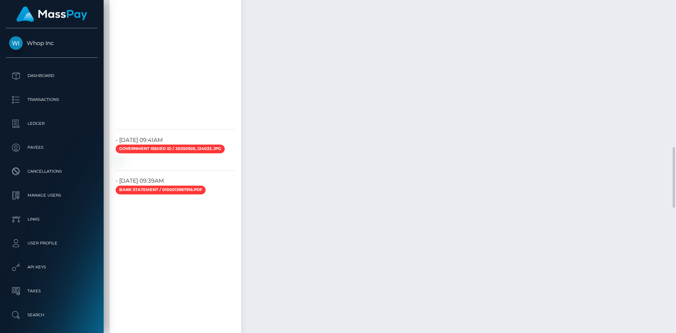
scroll to position [845, 0]
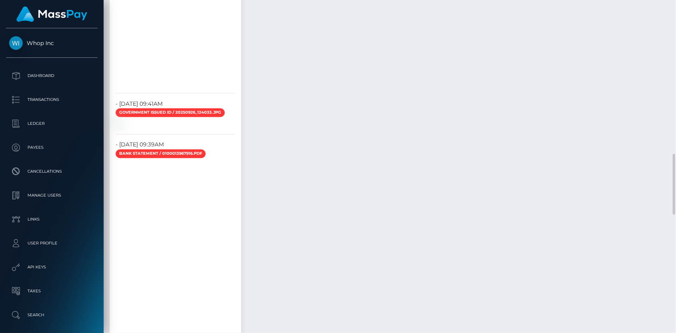
click at [281, 112] on div "Payee Attributes Payer Name Label Value Kenya / Bank Wire 2bb79297-3907-4244-9b…" at bounding box center [390, 33] width 560 height 1216
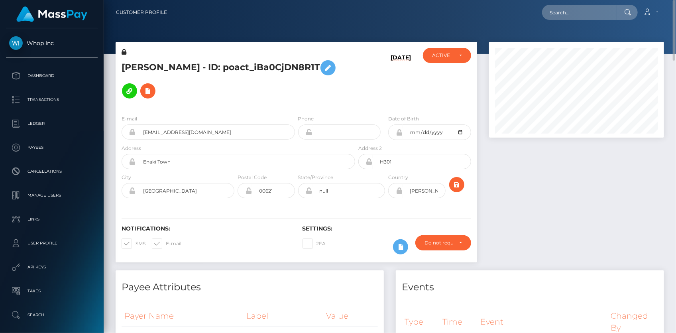
click at [216, 70] on h5 "[PERSON_NAME] - ID: poact_iBa0CjDN8R1T" at bounding box center [236, 79] width 229 height 46
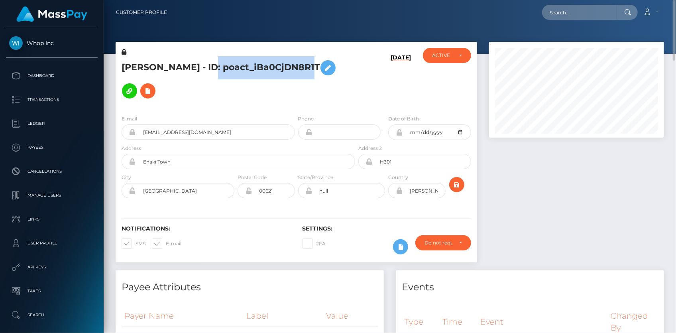
click at [216, 70] on h5 "[PERSON_NAME] - ID: poact_iBa0CjDN8R1T" at bounding box center [236, 79] width 229 height 46
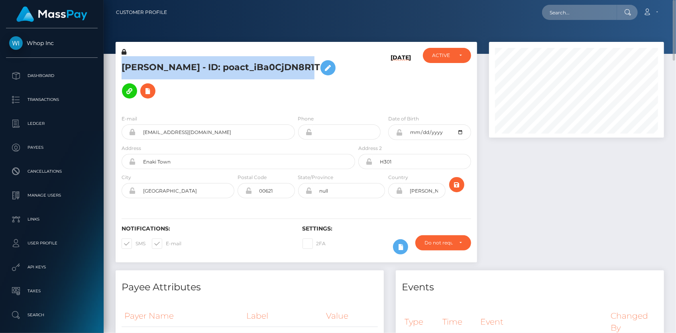
click at [216, 70] on h5 "[PERSON_NAME] - ID: poact_iBa0CjDN8R1T" at bounding box center [236, 79] width 229 height 46
copy h5 "[PERSON_NAME] - ID: poact_iBa0CjDN8R1T"
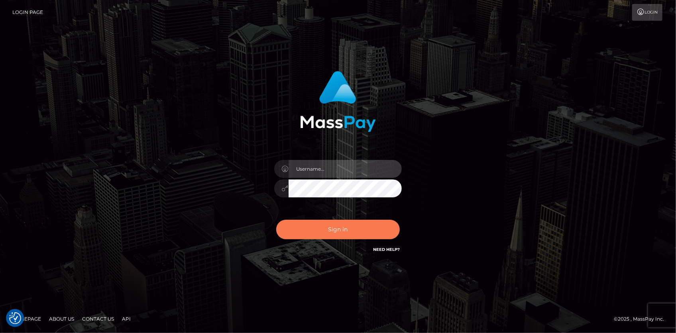
type input "Eduard Gavrilescu"
click at [342, 226] on button "Sign in" at bounding box center [338, 230] width 124 height 20
type input "Eduard Gavrilescu"
click at [342, 226] on button "Sign in" at bounding box center [338, 230] width 124 height 20
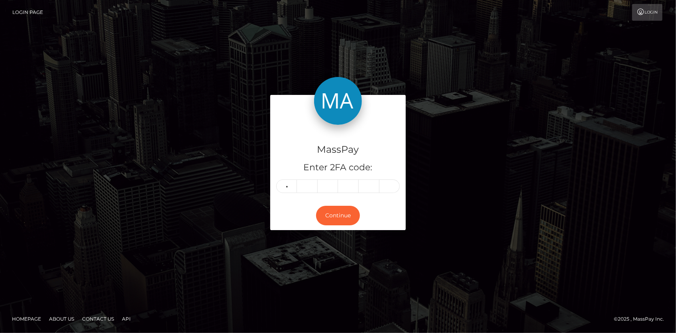
type input "8"
type input "2"
type input "7"
type input "8"
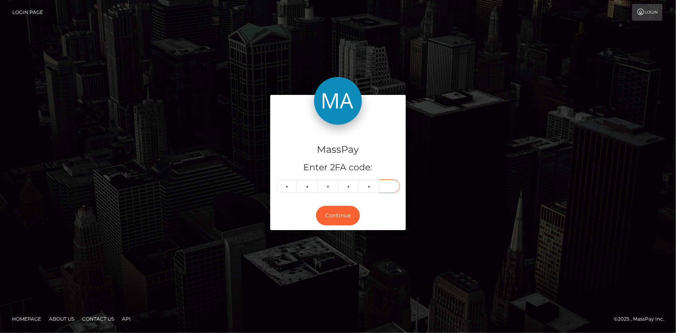
type input "5"
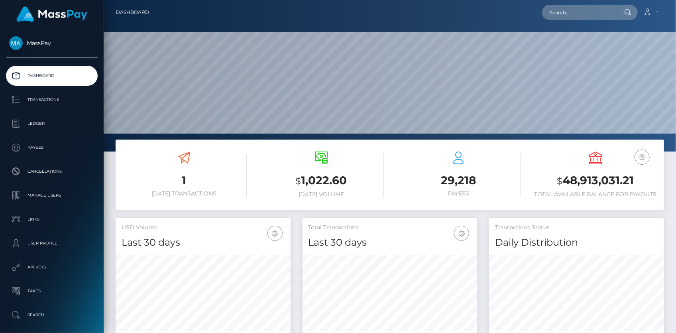
scroll to position [141, 175]
click at [562, 12] on input "text" at bounding box center [579, 12] width 75 height 15
paste input "68345e9c272ea44c450a99a9_41b3964fe98b269d85153ba7546d5235"
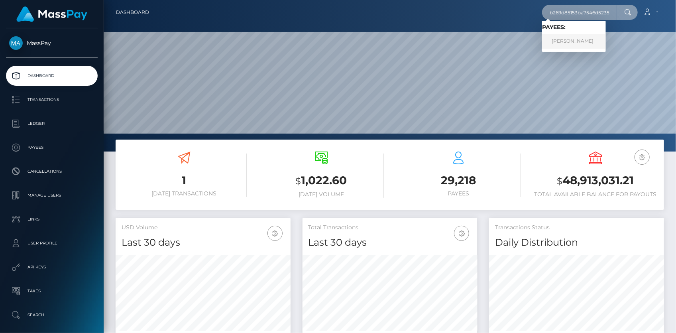
type input "68345e9c272ea44c450a99a9_41b3964fe98b269d85153ba7546d5235"
click at [570, 39] on link "[PERSON_NAME]" at bounding box center [574, 41] width 64 height 15
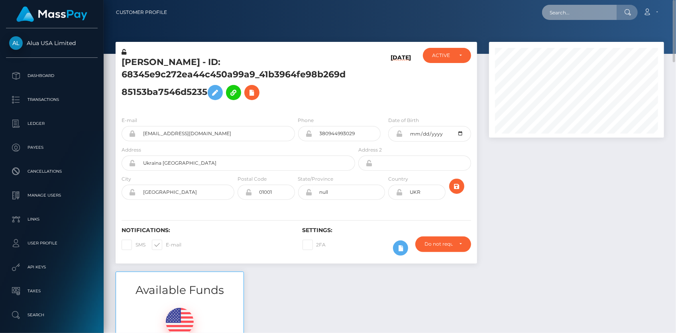
click at [562, 8] on input "text" at bounding box center [579, 12] width 75 height 15
paste input "5ad246b9-9e82-11f0-bd85-0694aced620b"
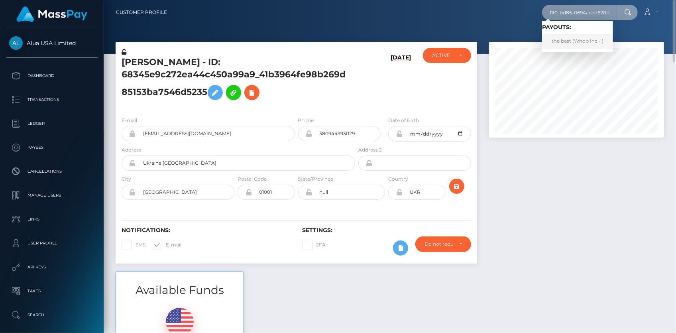
type input "5ad246b9-9e82-11f0-bd85-0694aced620b"
click at [566, 37] on link "the best (Whop Inc - )" at bounding box center [577, 41] width 71 height 15
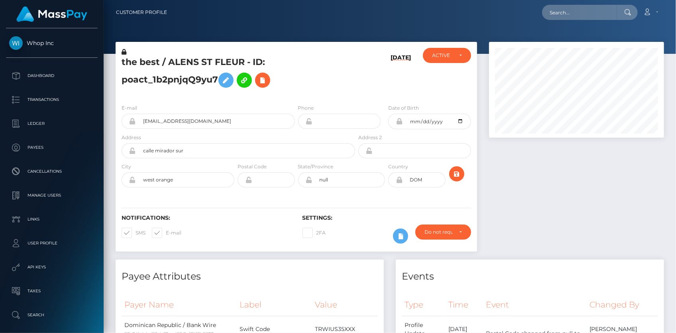
scroll to position [96, 175]
click at [552, 10] on input "text" at bounding box center [579, 12] width 75 height 15
paste input "a710548e-99cf-11f0-bd85-0694aced620b"
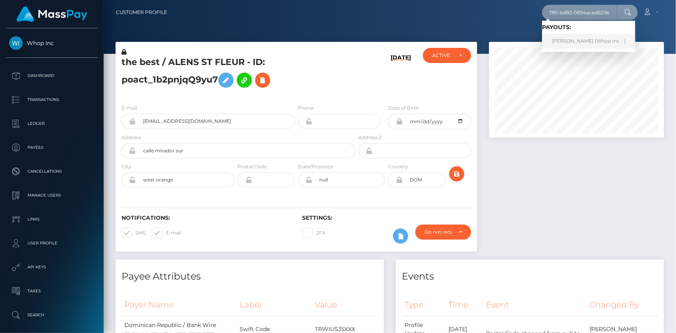
type input "a710548e-99cf-11f0-bd85-0694aced620b"
click at [570, 41] on link "VICTOR OKOTH OLWEYA (Whop Inc - )" at bounding box center [588, 41] width 93 height 15
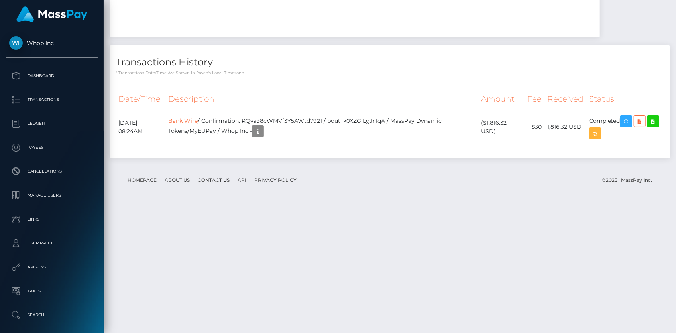
scroll to position [1416, 0]
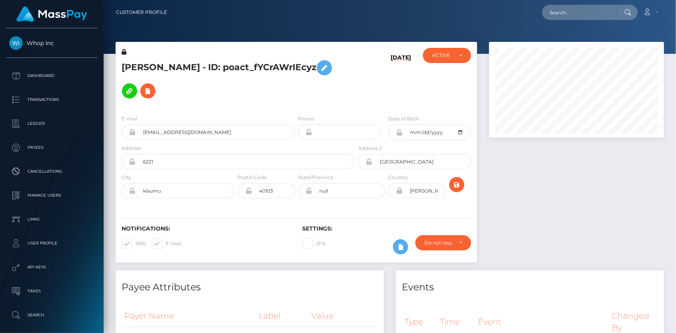
scroll to position [96, 175]
click at [568, 13] on input "text" at bounding box center [579, 12] width 75 height 15
paste input "68c4fd18b46d5b5281860ded"
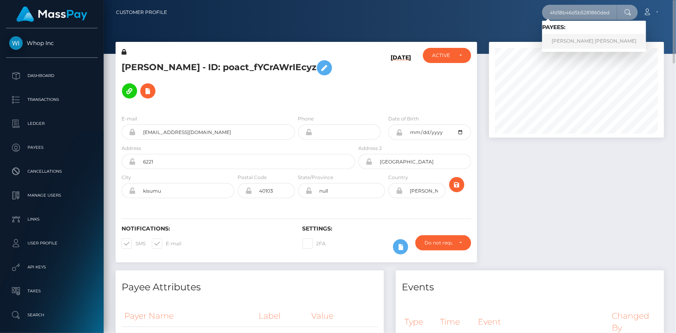
type input "68c4fd18b46d5b5281860ded"
click at [569, 40] on link "[PERSON_NAME] [PERSON_NAME]" at bounding box center [594, 41] width 104 height 15
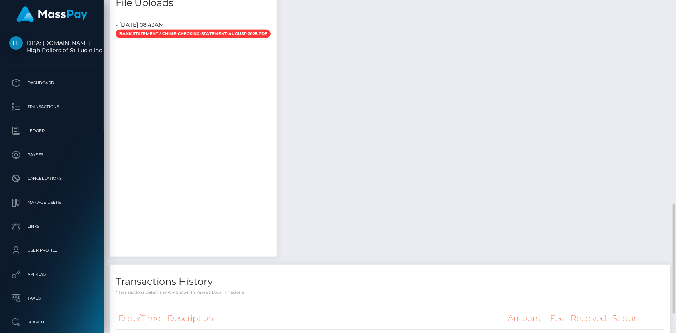
scroll to position [674, 0]
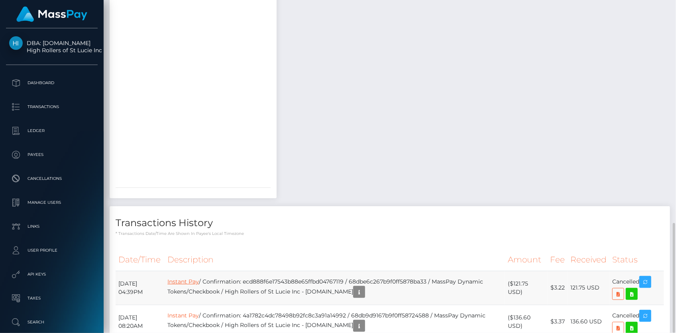
click at [199, 278] on link "Instant Pay" at bounding box center [182, 281] width 31 height 7
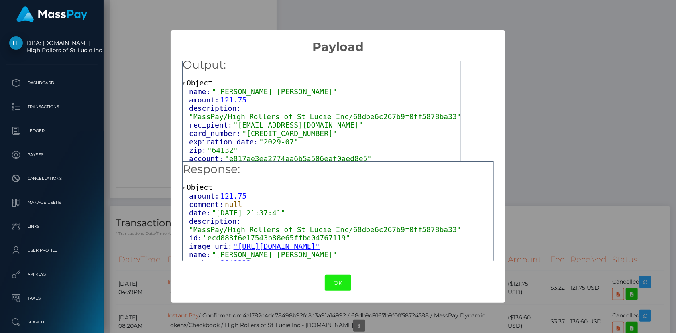
scroll to position [6, 0]
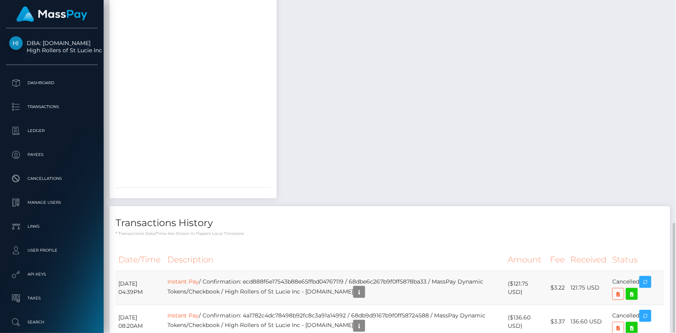
click at [280, 271] on td "Instant Pay / Confirmation: ecd888f6e17543b88e65ffbd04767119 / 68dbe6c267b9f0ff…" at bounding box center [335, 288] width 340 height 34
copy td "ecd888f6e17543b88e65ffbd04767119"
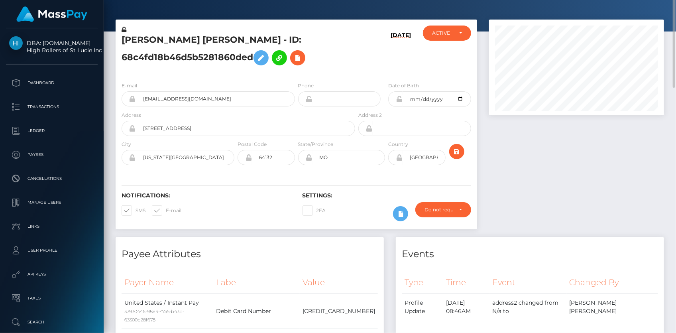
scroll to position [0, 0]
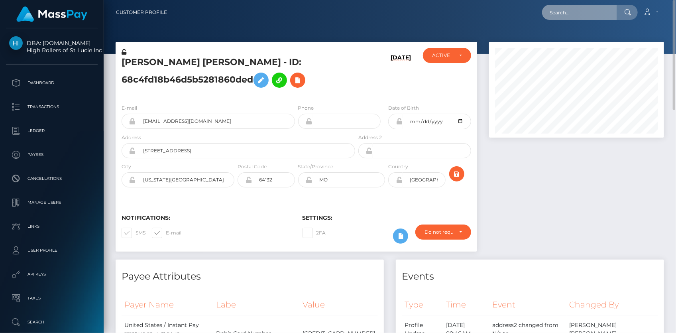
click at [575, 12] on input "text" at bounding box center [579, 12] width 75 height 15
paste input "nexusz@relife-academy.com"
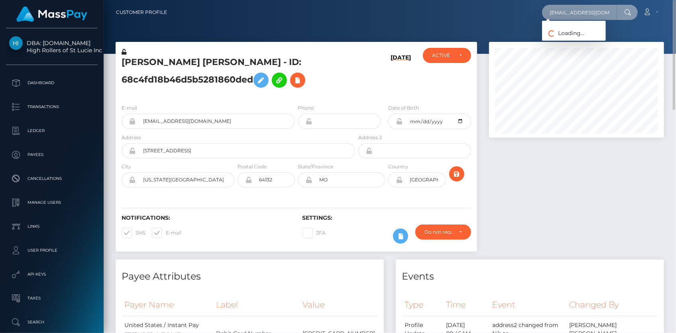
paste input "63124"
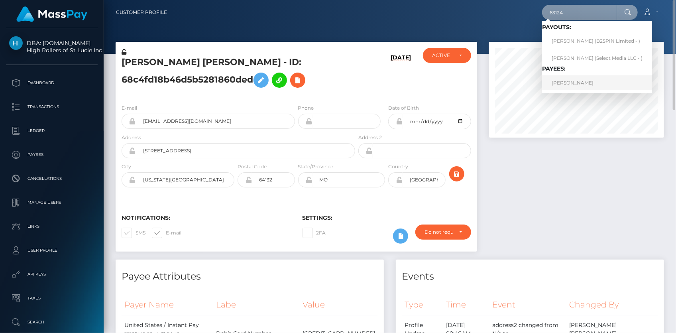
type input "63124"
click at [566, 80] on link "Sena El-Ahmad" at bounding box center [597, 82] width 110 height 15
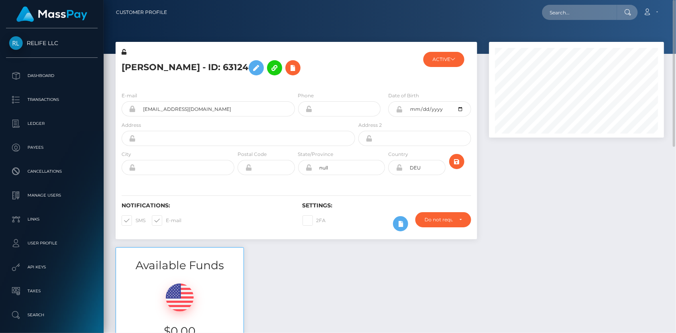
scroll to position [96, 175]
click at [451, 57] on icon at bounding box center [452, 59] width 5 height 5
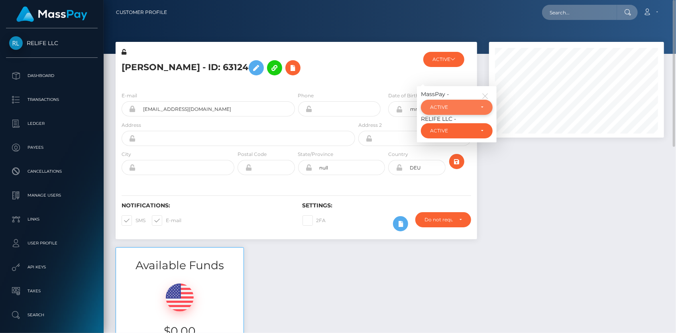
click at [446, 108] on div "ACTIVE" at bounding box center [452, 107] width 44 height 6
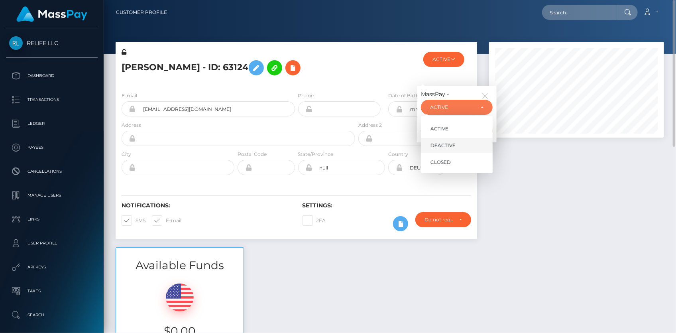
click at [442, 143] on span "DEACTIVE" at bounding box center [442, 145] width 25 height 7
select select "DEACTIVE"
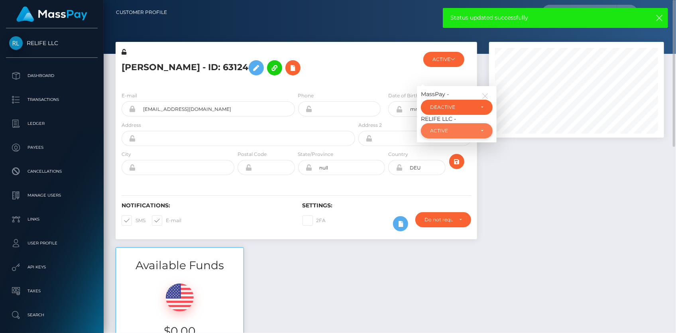
click at [467, 138] on div "ACTIVE" at bounding box center [457, 130] width 72 height 15
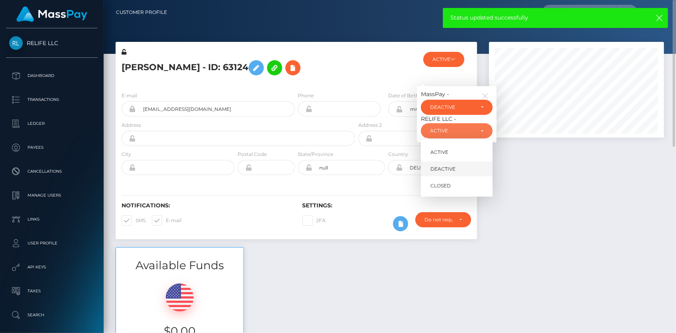
click at [446, 169] on span "DEACTIVE" at bounding box center [442, 168] width 25 height 7
select select "DEACTIVE"
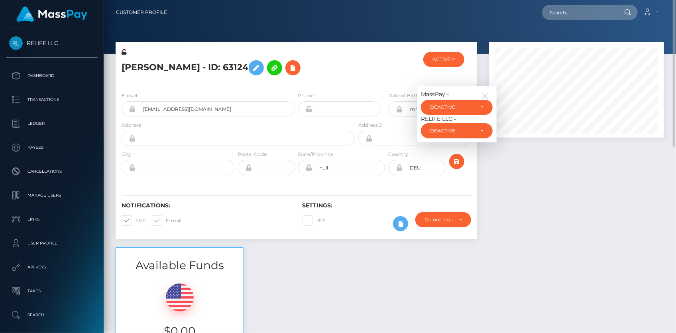
click at [135, 218] on span at bounding box center [135, 220] width 0 height 6
click at [135, 218] on input "SMS" at bounding box center [137, 217] width 5 height 5
checkbox input "false"
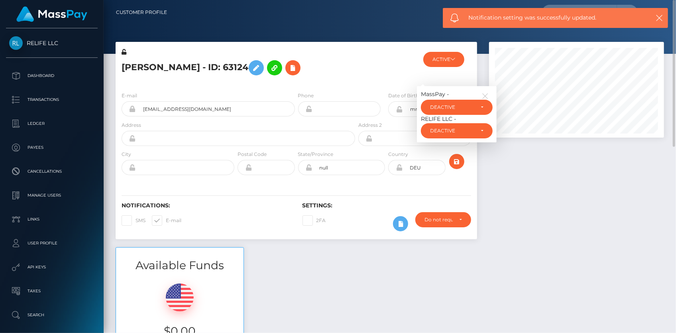
click at [166, 220] on span at bounding box center [166, 220] width 0 height 6
click at [166, 220] on input "E-mail" at bounding box center [168, 217] width 5 height 5
checkbox input "false"
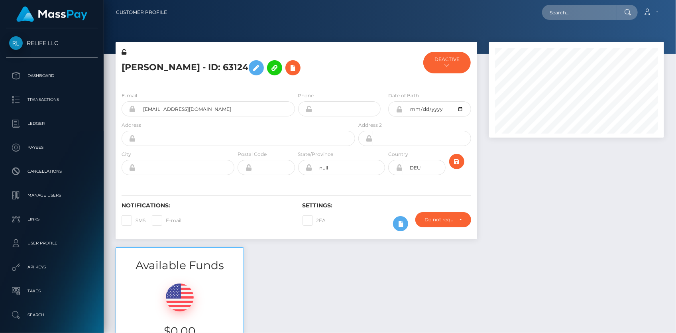
scroll to position [96, 175]
click at [288, 67] on icon at bounding box center [293, 68] width 10 height 10
select select
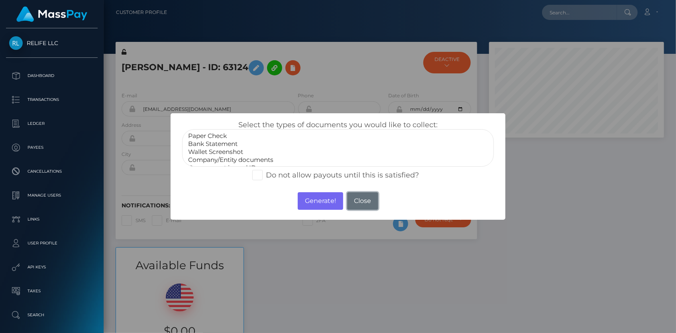
click at [364, 193] on button "Close" at bounding box center [362, 201] width 31 height 18
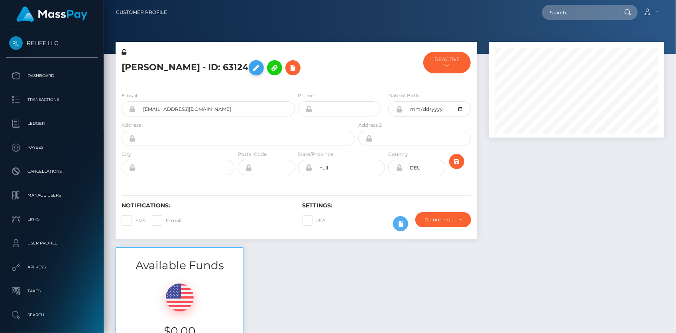
click at [251, 71] on icon at bounding box center [256, 68] width 10 height 10
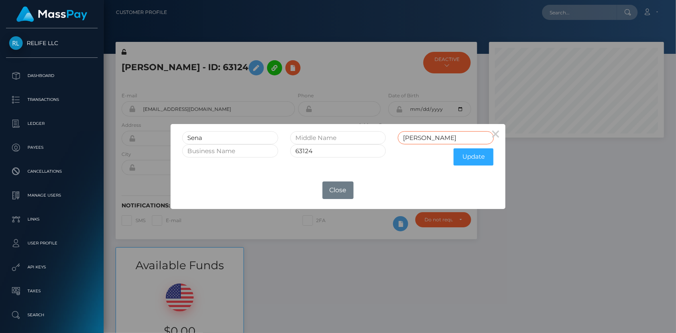
click at [444, 134] on input "El-Ahmad" at bounding box center [446, 137] width 96 height 13
type input "El-AhmadRET"
click at [321, 150] on input "63124" at bounding box center [338, 150] width 96 height 13
type input "63124RET"
click at [477, 155] on button "Update" at bounding box center [474, 156] width 40 height 17
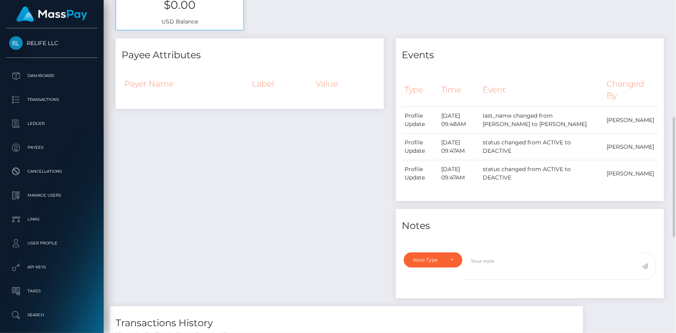
scroll to position [399, 0]
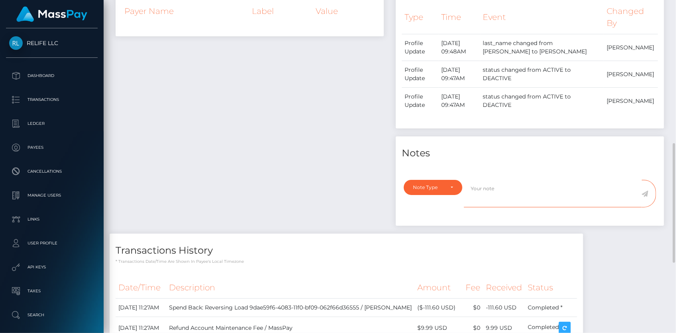
click at [483, 189] on textarea at bounding box center [553, 193] width 178 height 27
click at [447, 186] on div "Note Type" at bounding box center [433, 187] width 40 height 6
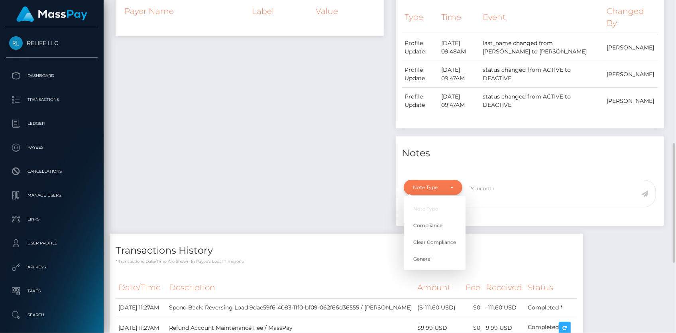
scroll to position [96, 175]
click at [434, 259] on link "General" at bounding box center [435, 259] width 62 height 15
select select "GENERAL"
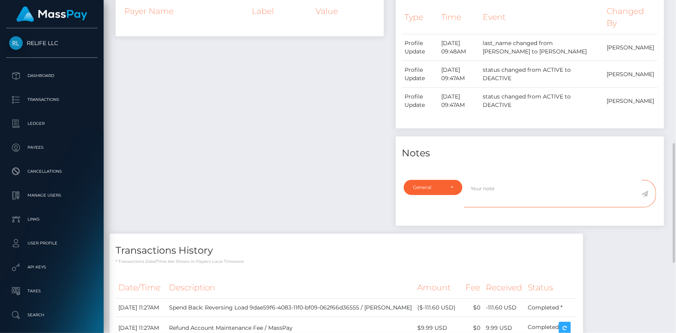
click at [489, 195] on textarea at bounding box center [553, 193] width 178 height 27
paste textarea "Ticket #133286"
type textarea "Retired as per Ticket #133286, email incorrect"
click at [648, 193] on icon at bounding box center [645, 193] width 7 height 6
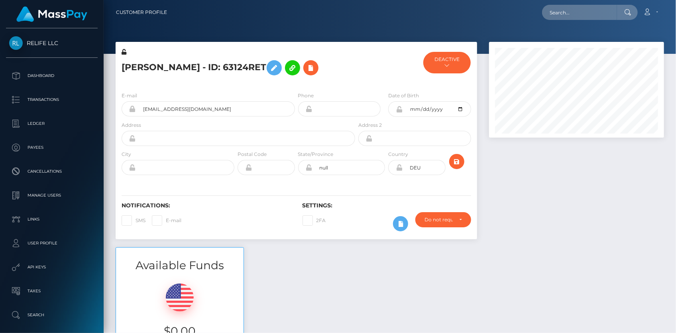
scroll to position [96, 175]
click at [544, 19] on div "Loading... Loading... Account Edit Profile Logout" at bounding box center [418, 12] width 490 height 17
click at [551, 14] on input "text" at bounding box center [579, 12] width 75 height 15
paste input "poact_wAupKwagNSxe"
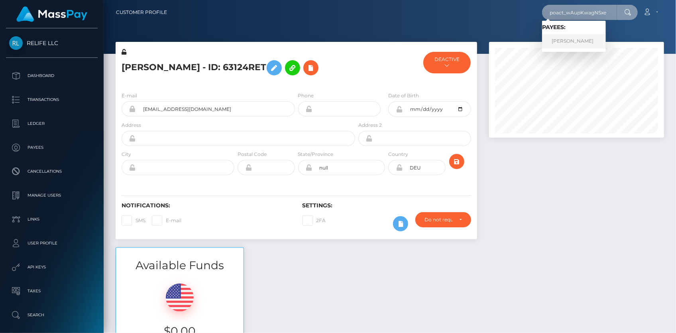
type input "poact_wAupKwagNSxe"
click at [564, 37] on link "Evan Lopez" at bounding box center [574, 41] width 64 height 15
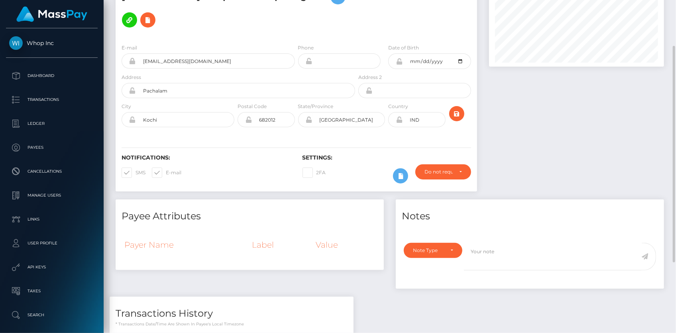
scroll to position [35, 0]
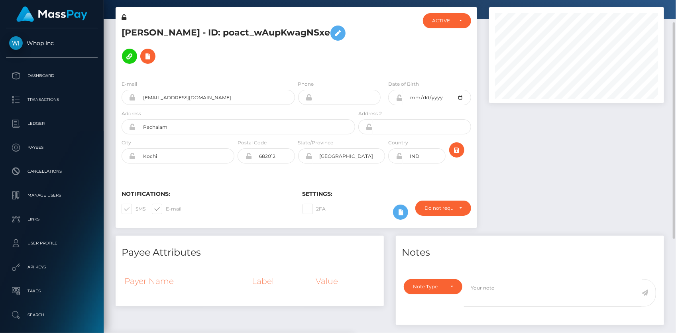
click at [187, 34] on h5 "Evan Lopez - ID: poact_wAupKwagNSxe" at bounding box center [236, 45] width 229 height 46
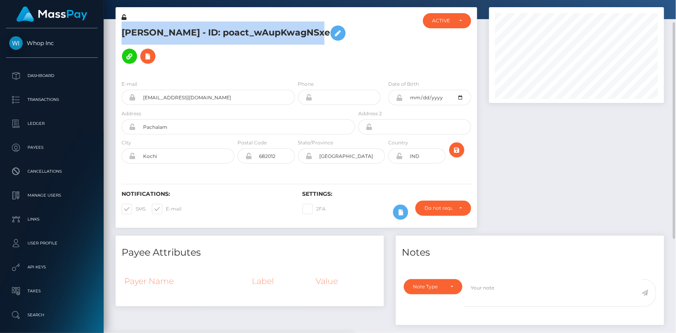
click at [187, 34] on h5 "Evan Lopez - ID: poact_wAupKwagNSxe" at bounding box center [236, 45] width 229 height 46
copy h5 "Evan Lopez - ID: poact_wAupKwagNSxe"
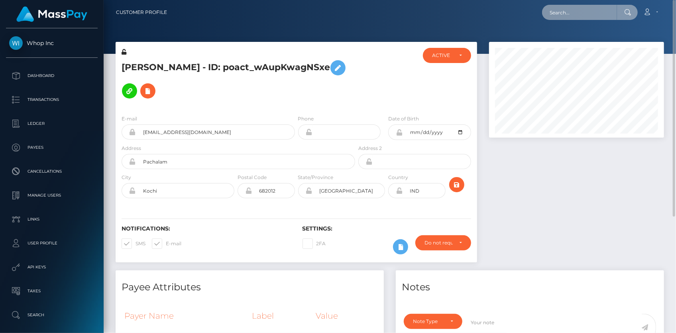
click at [555, 17] on input "text" at bounding box center [579, 12] width 75 height 15
paste input "poact_weUwbQZIVfLi"
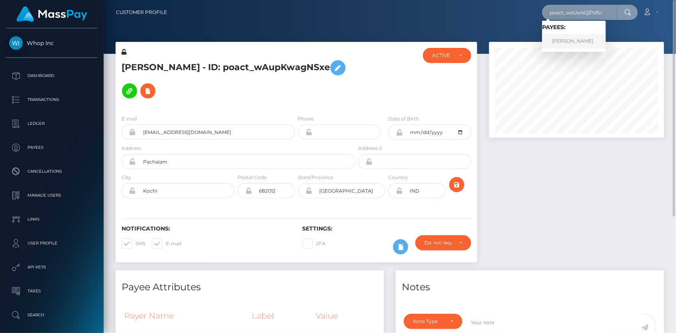
type input "poact_weUwbQZIVfLi"
click at [562, 40] on link "Ariel Hlevner" at bounding box center [574, 41] width 64 height 15
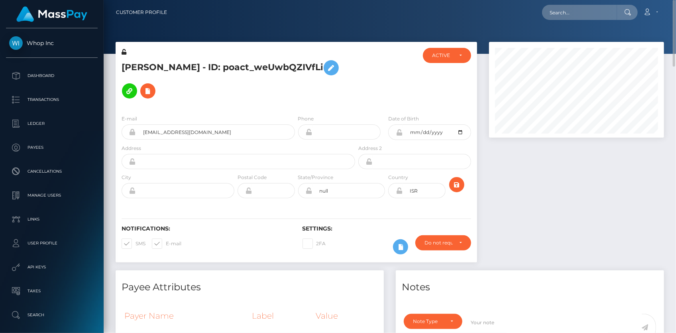
click at [208, 65] on h5 "Ariel Hlevner - ID: poact_weUwbQZIVfLi" at bounding box center [236, 79] width 229 height 46
copy h5 "Ariel Hlevner - ID: poact_weUwbQZIVfLi"
click at [554, 12] on input "text" at bounding box center [579, 12] width 75 height 15
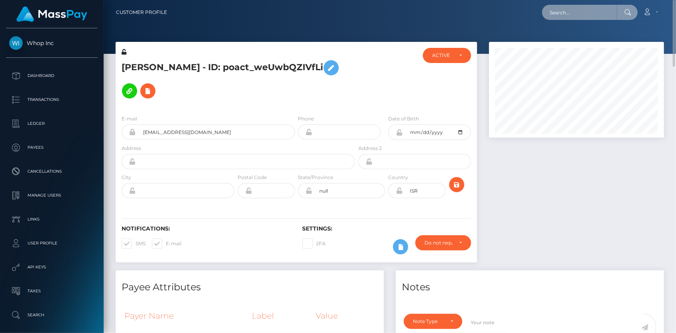
paste input "8QhVRFoUF7VYTxm7NjenKZe47Fy2"
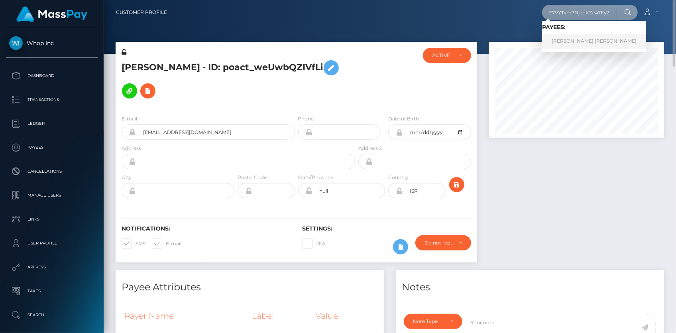
type input "8QhVRFoUF7VYTxm7NjenKZe47Fy2"
click at [575, 42] on link "RICHARD DELA CRUZ PASCUAL" at bounding box center [594, 41] width 104 height 15
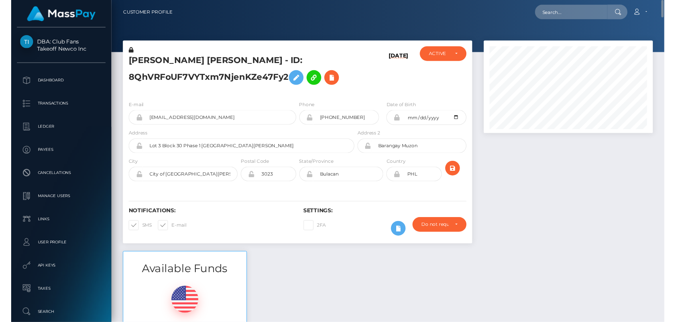
scroll to position [96, 175]
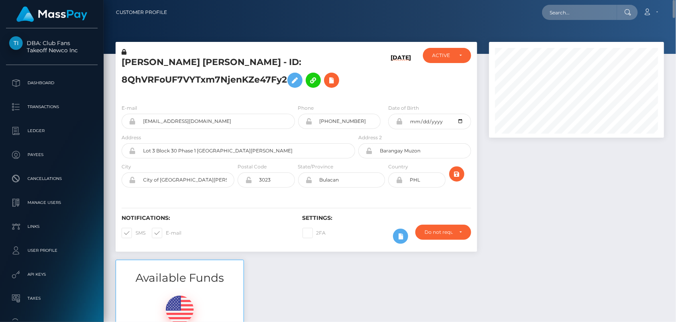
click at [172, 58] on h5 "RICHARD DELA CRUZ PASCUAL - ID: 8QhVRFoUF7VYTxm7NjenKZe47Fy2" at bounding box center [236, 73] width 229 height 35
click at [593, 16] on input "text" at bounding box center [579, 12] width 75 height 15
paste input "frGbCrMmWhTbsCinObgCefEg28Y2"
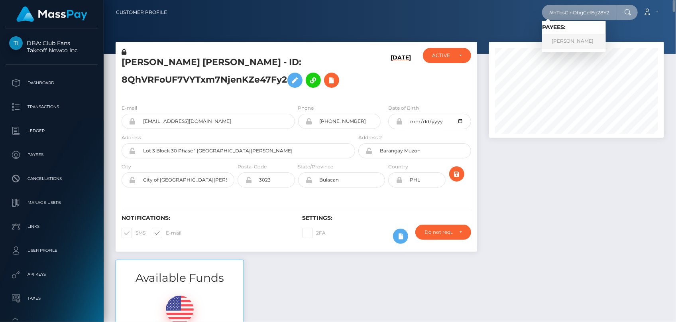
type input "frGbCrMmWhTbsCinObgCefEg28Y2"
click at [577, 37] on link "JENNIFER BROWN" at bounding box center [574, 41] width 64 height 15
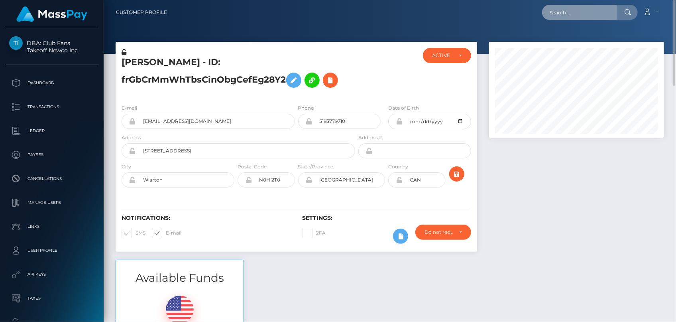
click at [550, 11] on input "text" at bounding box center [579, 12] width 75 height 15
paste input "8QhVRFoUF7VYTxm7NjenKZe47Fy2"
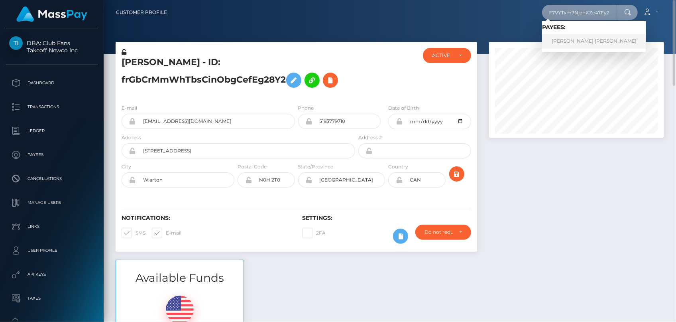
type input "8QhVRFoUF7VYTxm7NjenKZe47Fy2"
click at [578, 38] on link "[PERSON_NAME] [PERSON_NAME]" at bounding box center [594, 41] width 104 height 15
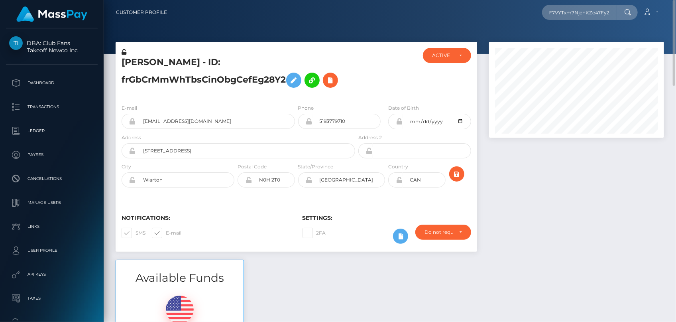
scroll to position [0, 0]
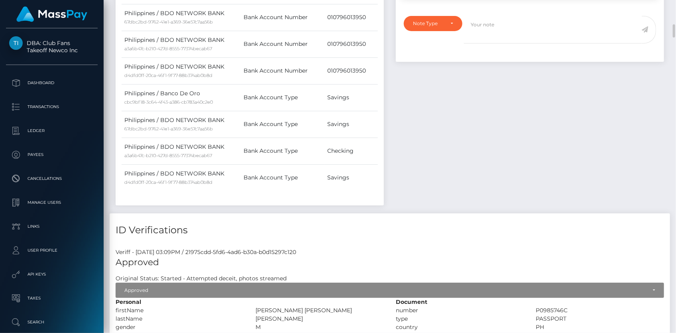
scroll to position [471, 0]
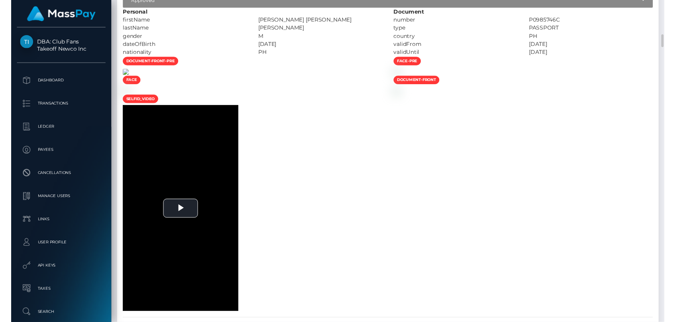
scroll to position [1014, 0]
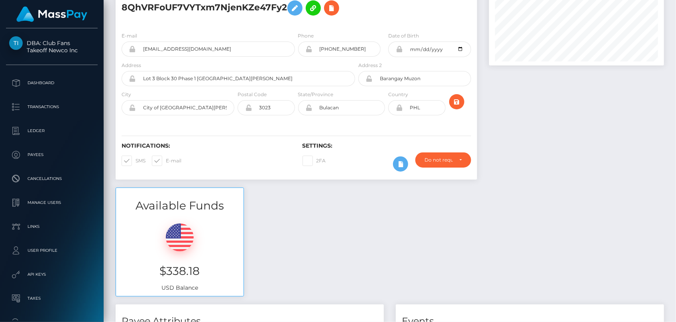
scroll to position [0, 0]
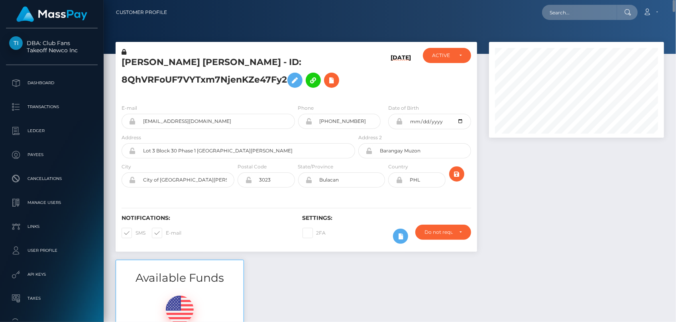
click at [158, 61] on h5 "RICHARD DELA CRUZ PASCUAL - ID: 8QhVRFoUF7VYTxm7NjenKZe47Fy2" at bounding box center [236, 73] width 229 height 35
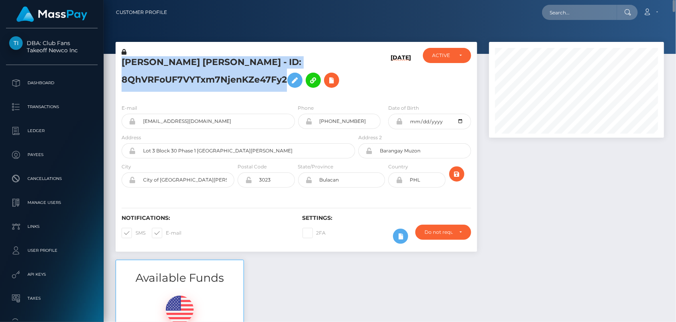
click at [158, 61] on h5 "RICHARD DELA CRUZ PASCUAL - ID: 8QhVRFoUF7VYTxm7NjenKZe47Fy2" at bounding box center [236, 73] width 229 height 35
copy h5 "RICHARD DELA CRUZ PASCUAL - ID: 8QhVRFoUF7VYTxm7NjenKZe47Fy2"
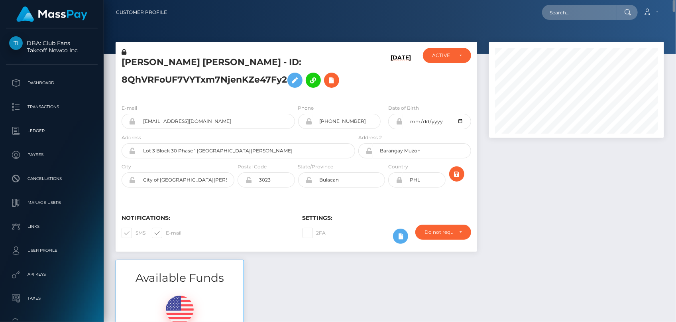
click at [617, 11] on div "Loading... Loading..." at bounding box center [590, 12] width 96 height 15
click at [583, 8] on input "text" at bounding box center [579, 12] width 75 height 15
click at [546, 11] on div "Loading... Loading... Account Edit Profile Logout" at bounding box center [418, 12] width 490 height 17
click at [558, 12] on input "text" at bounding box center [579, 12] width 75 height 15
paste input "poact_Ps43nW7aBes1"
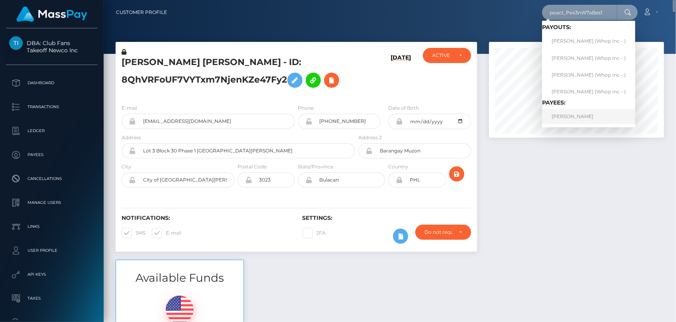
type input "poact_Ps43nW7aBes1"
click at [589, 116] on link "MUHAMMAD ARSLAN KHAN" at bounding box center [588, 116] width 93 height 15
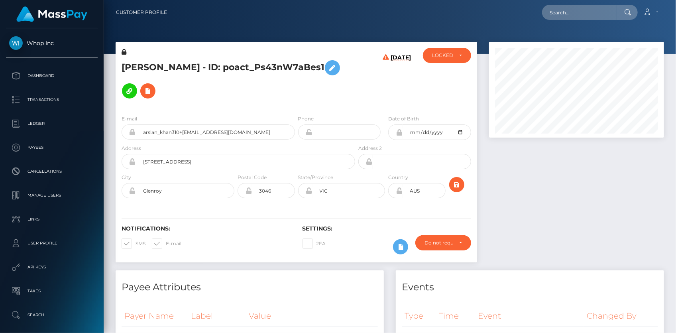
scroll to position [96, 175]
click at [186, 63] on h5 "[PERSON_NAME] - ID: poact_Ps43nW7aBes1" at bounding box center [236, 79] width 229 height 46
copy h5 "ARSLAN"
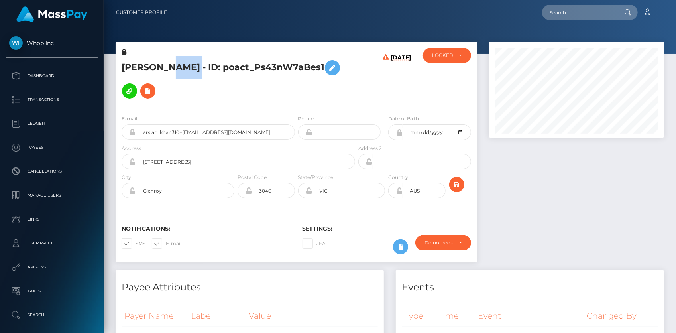
click at [186, 63] on h5 "[PERSON_NAME] - ID: poact_Ps43nW7aBes1" at bounding box center [236, 79] width 229 height 46
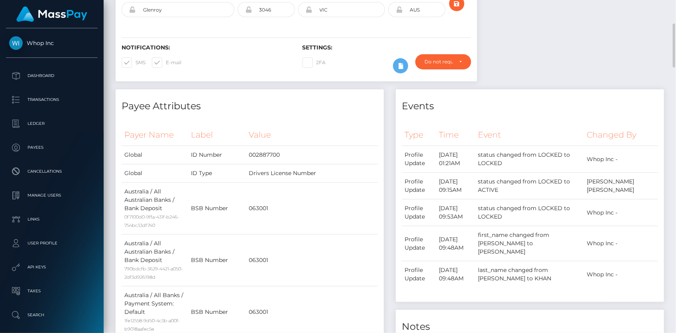
scroll to position [0, 0]
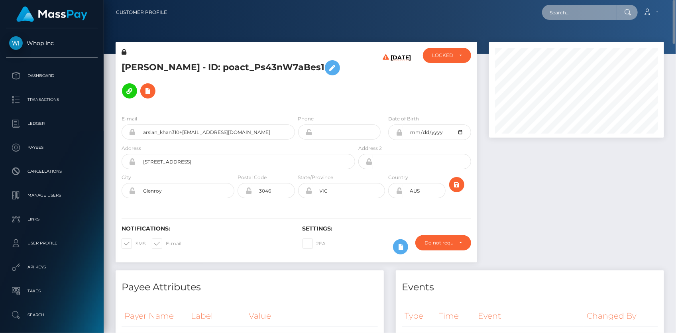
click at [566, 16] on input "text" at bounding box center [579, 12] width 75 height 15
paste input "7f1a1a84-051f-464d-b3bf-0d5f9a1e9213"
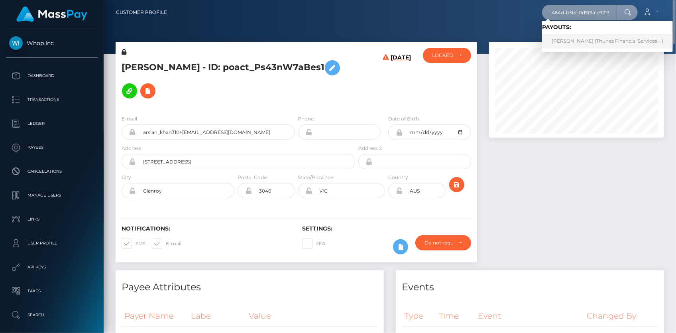
type input "7f1a1a84-051f-464d-b3bf-0d5f9a1e9213"
click at [567, 38] on link "[PERSON_NAME] (Thunes Financial Services - )" at bounding box center [607, 41] width 131 height 15
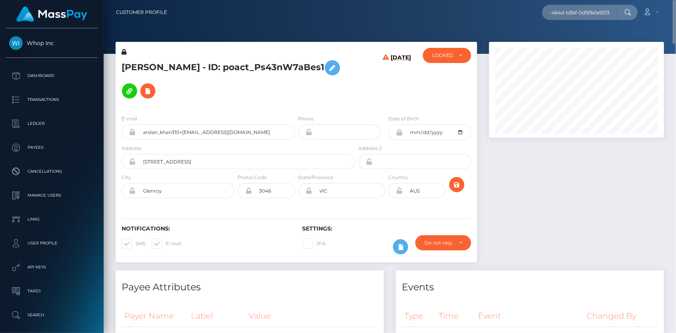
scroll to position [0, 0]
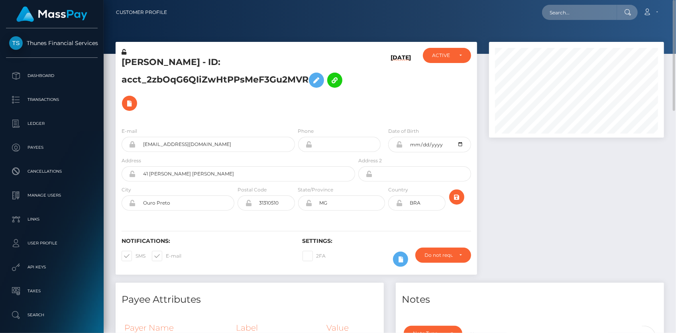
click at [179, 82] on h5 "[PERSON_NAME] - ID: acct_2zbOqG6QIiZwHtPPsMeF3Gu2MVR" at bounding box center [236, 85] width 229 height 59
click at [179, 79] on h5 "[PERSON_NAME] - ID: acct_2zbOqG6QIiZwHtPPsMeF3Gu2MVR" at bounding box center [236, 85] width 229 height 59
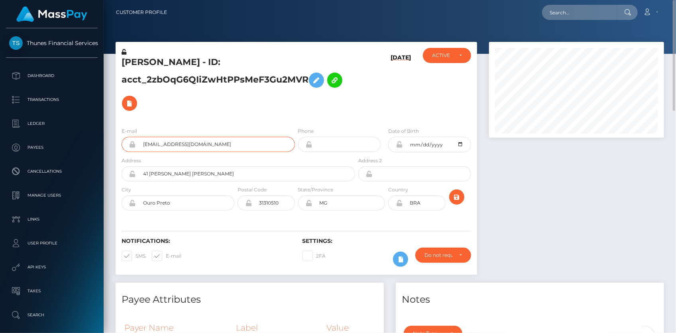
click at [168, 139] on input "[EMAIL_ADDRESS][DOMAIN_NAME]" at bounding box center [215, 144] width 159 height 15
click at [588, 12] on input "text" at bounding box center [579, 12] width 75 height 15
paste input "e06f4017-11a3-4554-b555-6662cdc91be7"
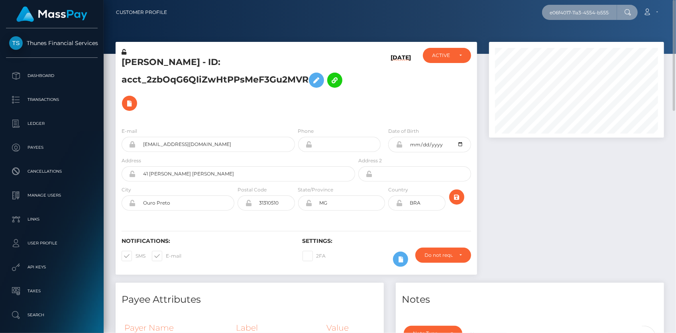
scroll to position [0, 38]
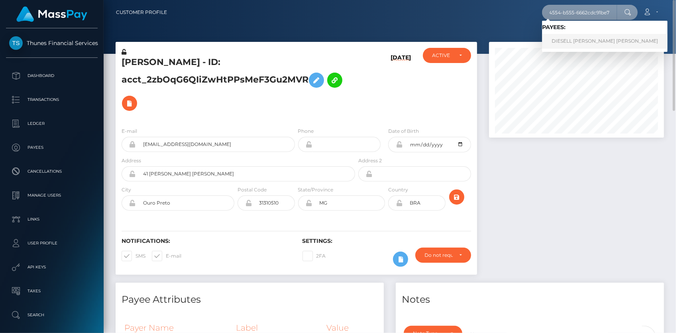
type input "e06f4017-11a3-4554-b555-6662cdc91be7"
click at [566, 40] on link "DIESELL [PERSON_NAME] [PERSON_NAME]" at bounding box center [605, 41] width 126 height 15
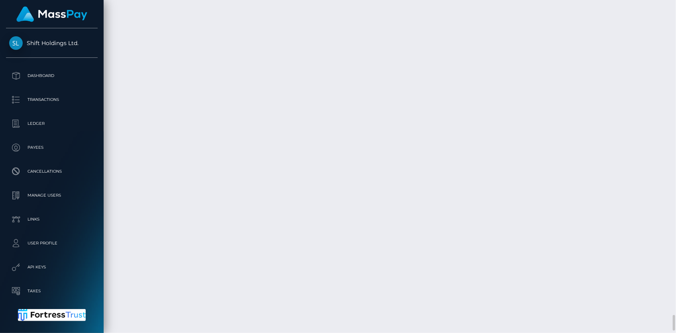
scroll to position [6684, 0]
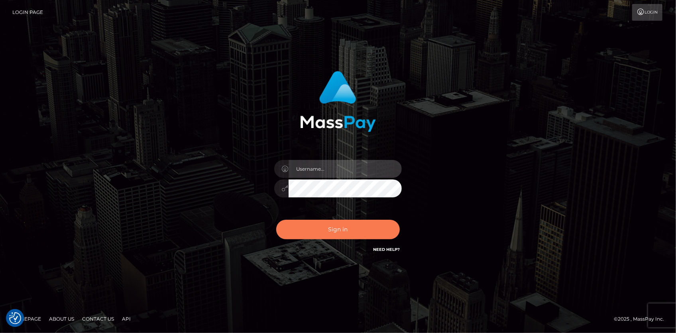
type input "[PERSON_NAME]"
click at [326, 236] on button "Sign in" at bounding box center [338, 230] width 124 height 20
type input "[PERSON_NAME]"
click at [332, 230] on button "Sign in" at bounding box center [338, 230] width 124 height 20
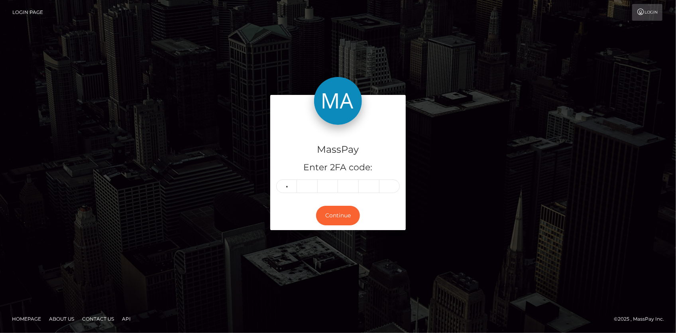
type input "5"
type input "2"
type input "3"
type input "0"
type input "5"
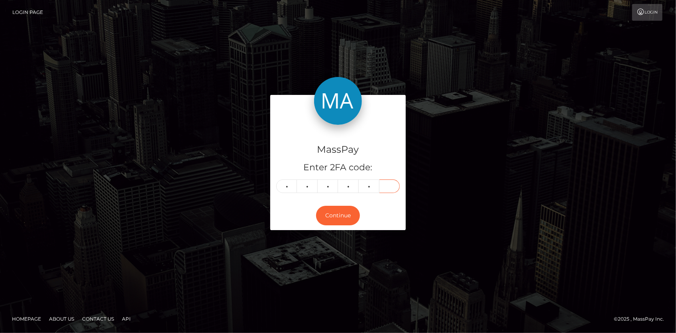
type input "7"
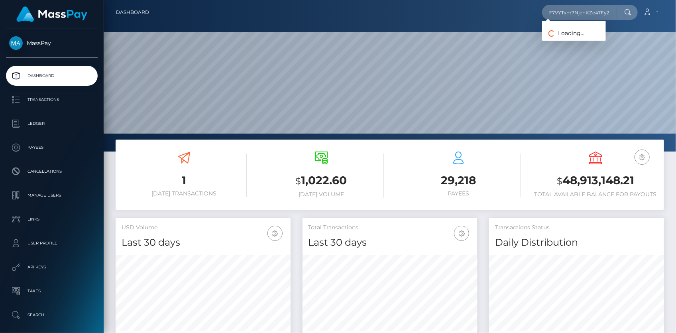
scroll to position [141, 175]
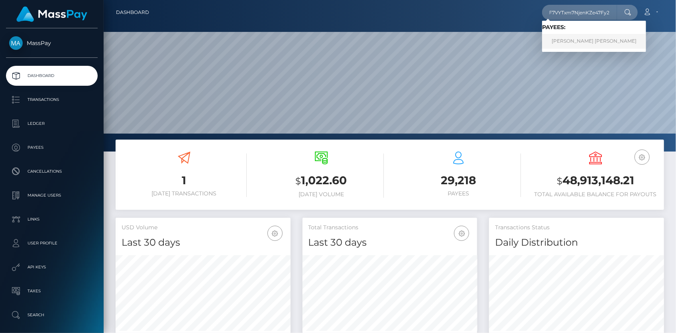
type input "8QhVRFoUF7VYTxm7NjenKZe47Fy2"
click at [566, 43] on link "[PERSON_NAME] [PERSON_NAME]" at bounding box center [594, 41] width 104 height 15
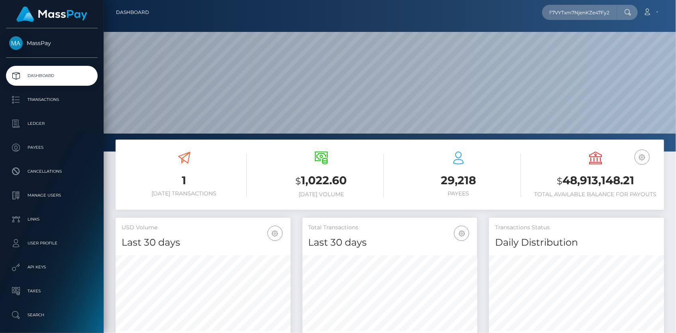
scroll to position [0, 0]
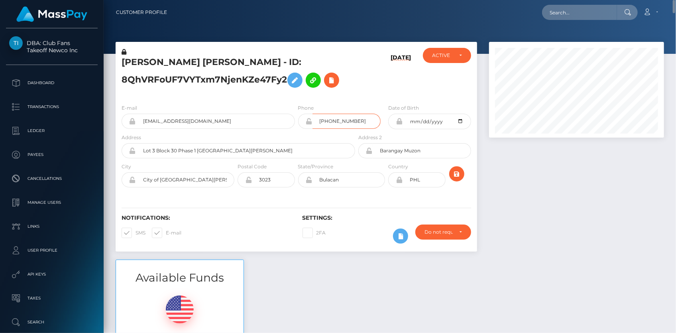
click at [335, 119] on input "+639954888573" at bounding box center [346, 121] width 69 height 15
click at [567, 20] on div "Loading... Loading... Account Edit Profile Logout" at bounding box center [418, 12] width 490 height 17
click at [567, 15] on input "text" at bounding box center [579, 12] width 75 height 15
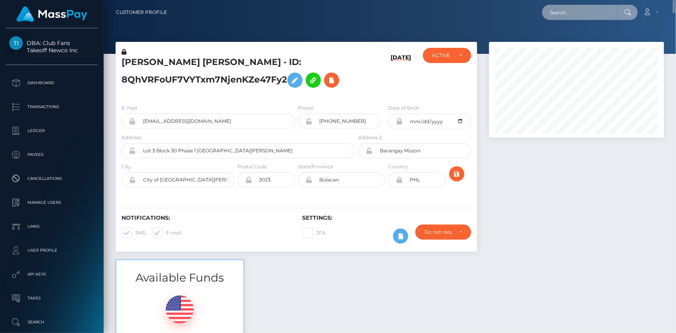
paste input "poact_9jVj6V9CUEJR"
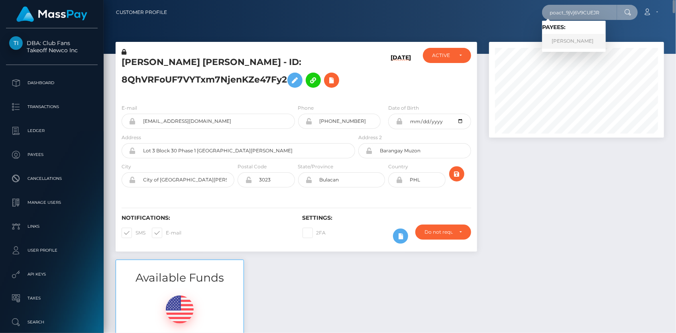
type input "poact_9jVj6V9CUEJR"
click at [577, 43] on link "MOHAMMAD REZA YADOLAHI" at bounding box center [574, 41] width 64 height 15
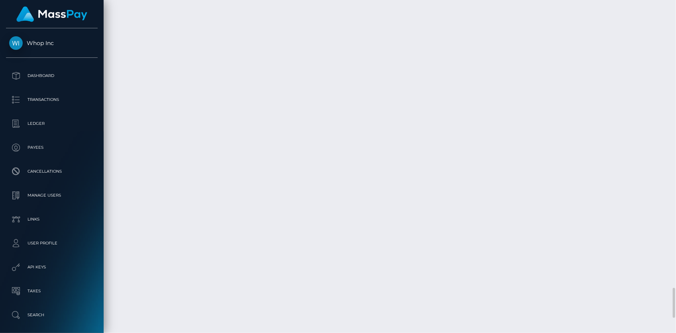
scroll to position [3360, 0]
